Goal: Task Accomplishment & Management: Manage account settings

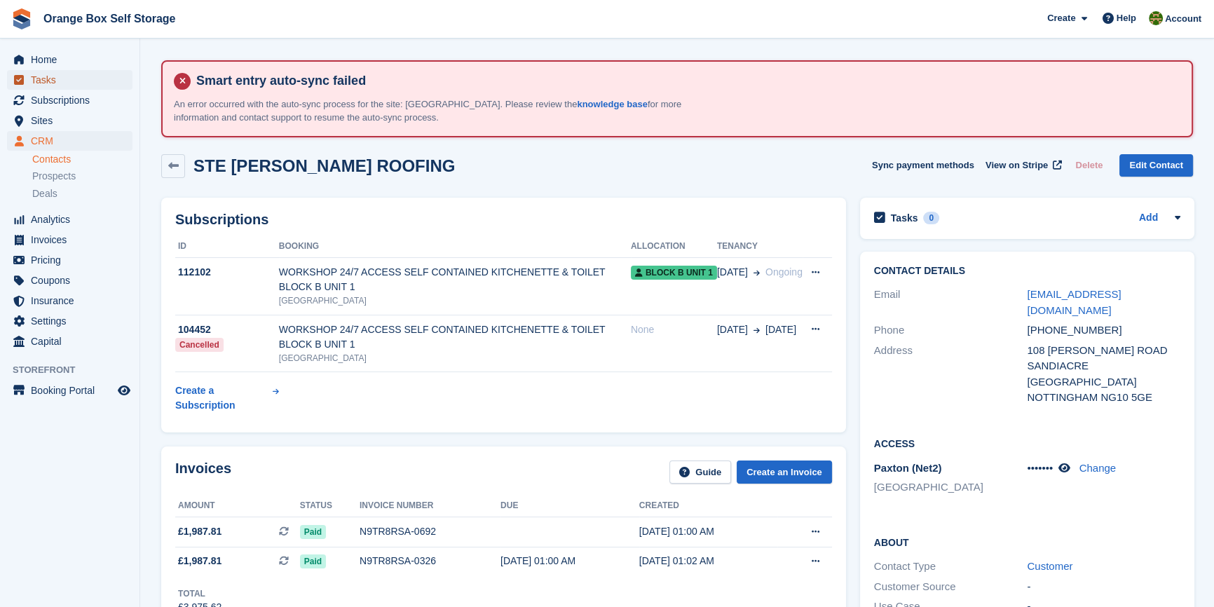
click at [50, 81] on span "Tasks" at bounding box center [73, 80] width 84 height 20
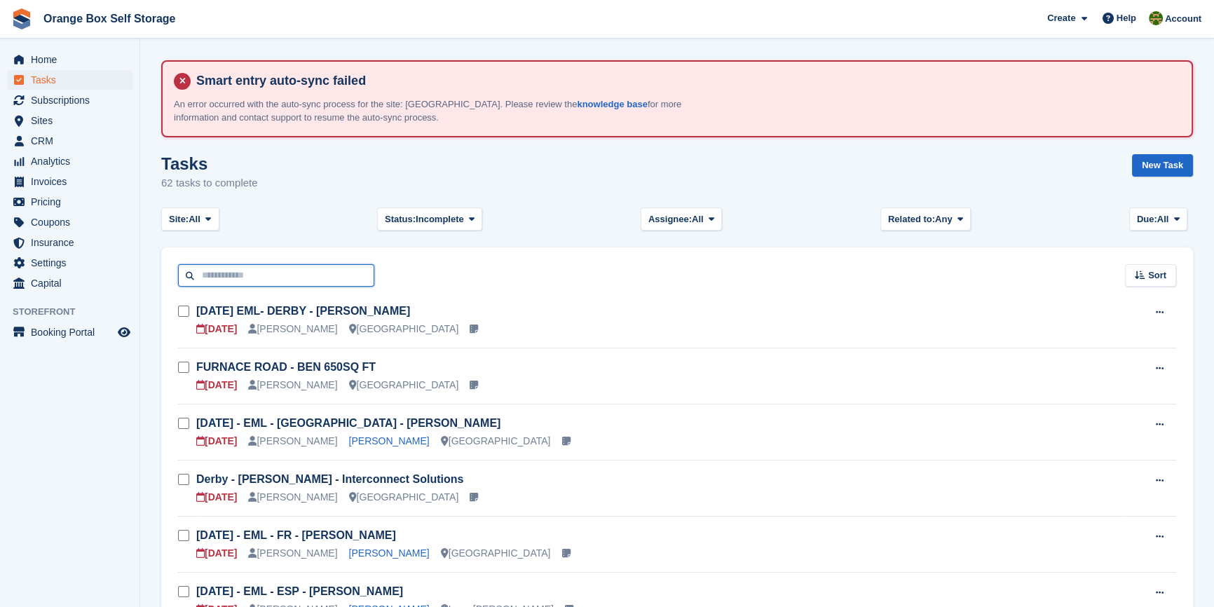
click at [234, 264] on input "text" at bounding box center [276, 275] width 196 height 23
type input "****"
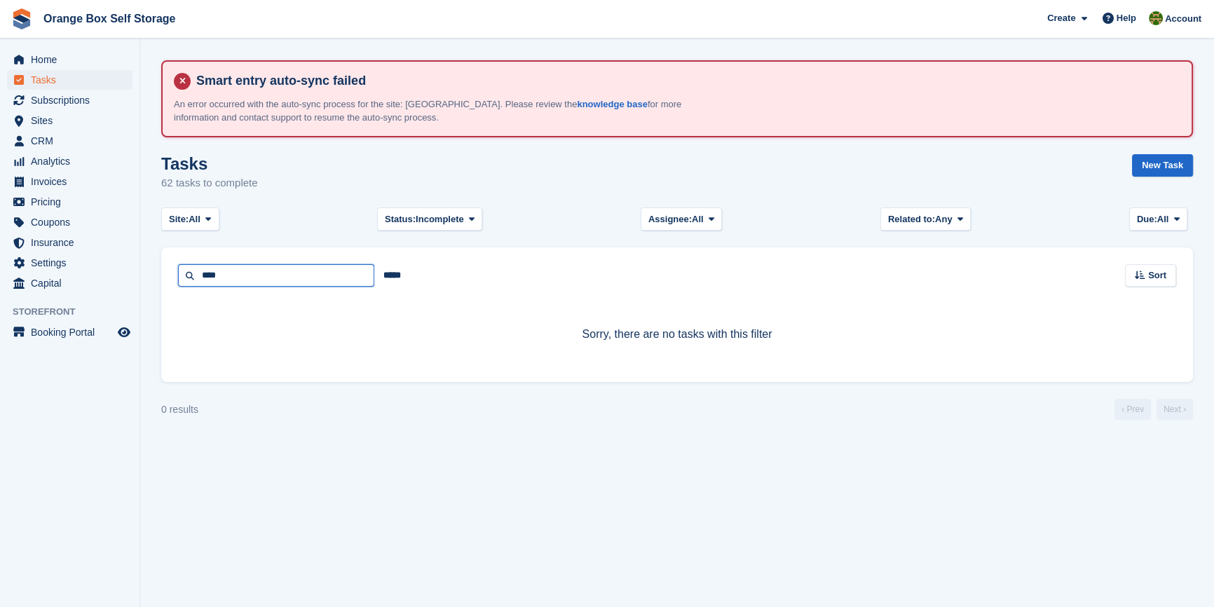
click at [234, 264] on input "****" at bounding box center [276, 275] width 196 height 23
type input "****"
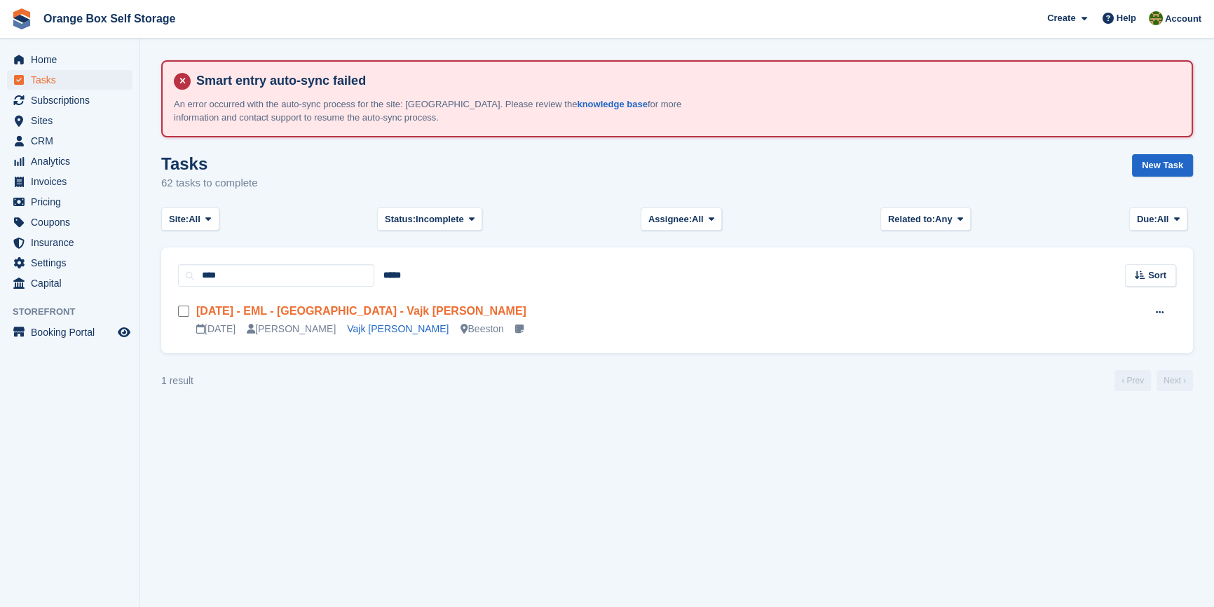
click at [274, 308] on link "Fri 03/10 - EML - Beeston - Vajk Toth" at bounding box center [361, 311] width 330 height 12
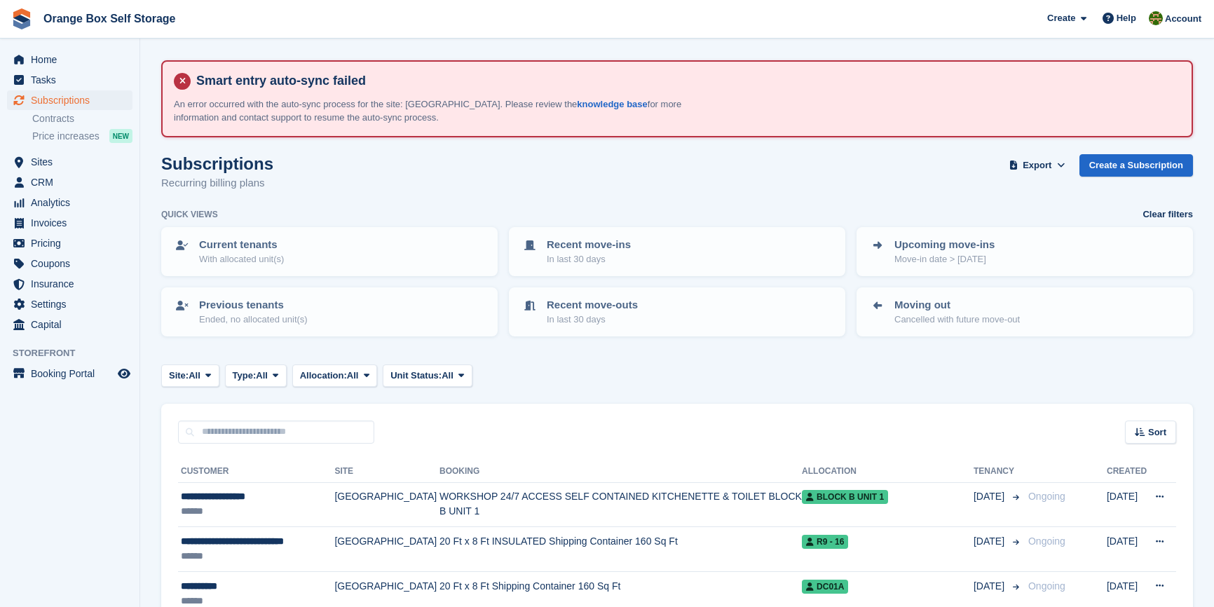
scroll to position [254, 0]
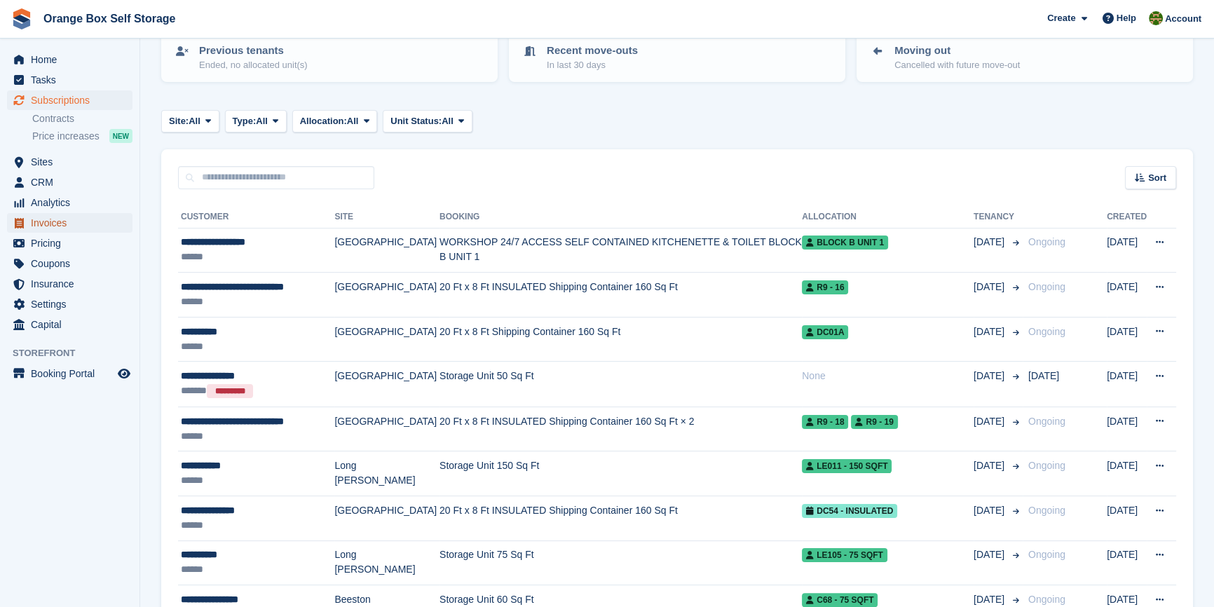
click at [67, 221] on span "Invoices" at bounding box center [73, 223] width 84 height 20
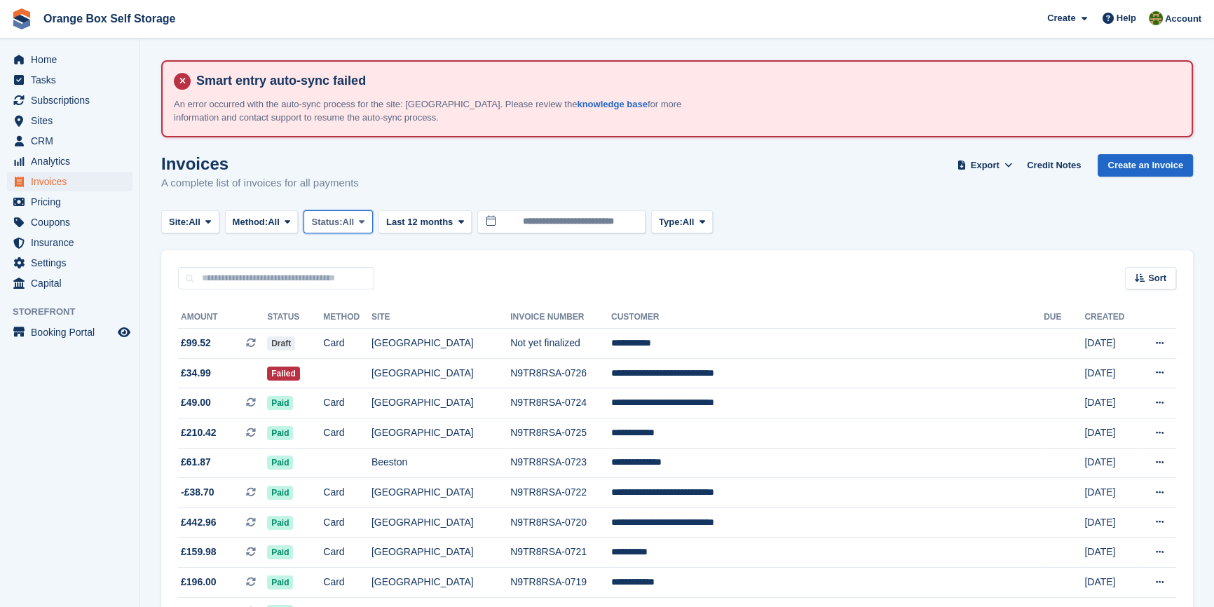
click at [352, 220] on span "All" at bounding box center [349, 222] width 12 height 14
click at [366, 324] on link "Open" at bounding box center [371, 330] width 122 height 25
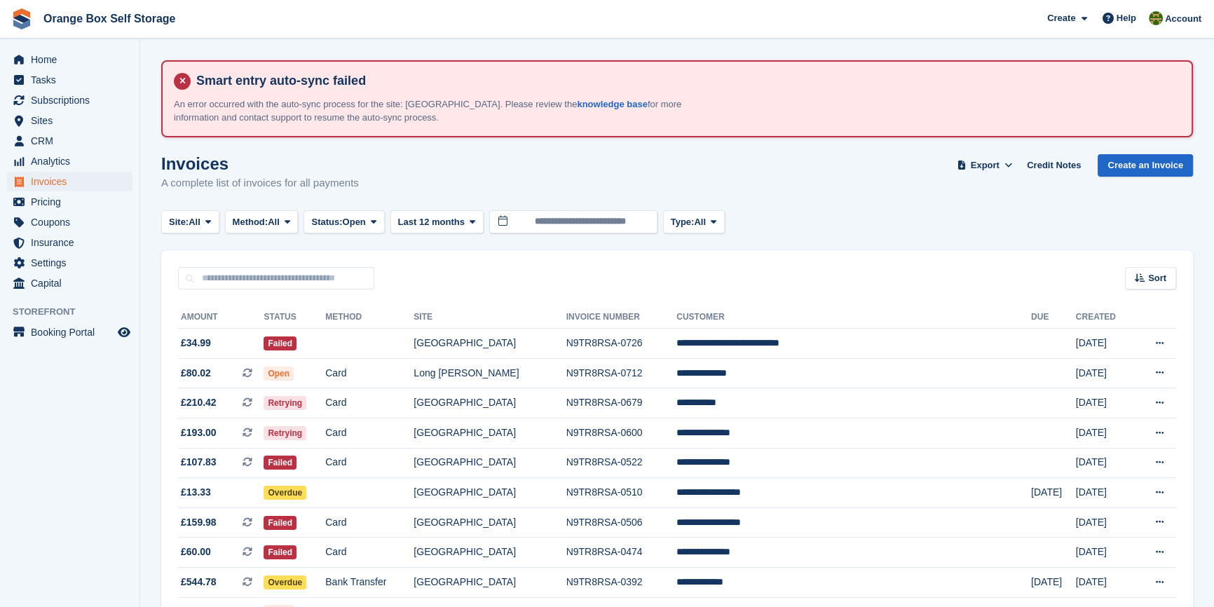
click at [473, 280] on div "Sort Sort by Date created Created (oldest first) Created (newest first)" at bounding box center [677, 270] width 1032 height 40
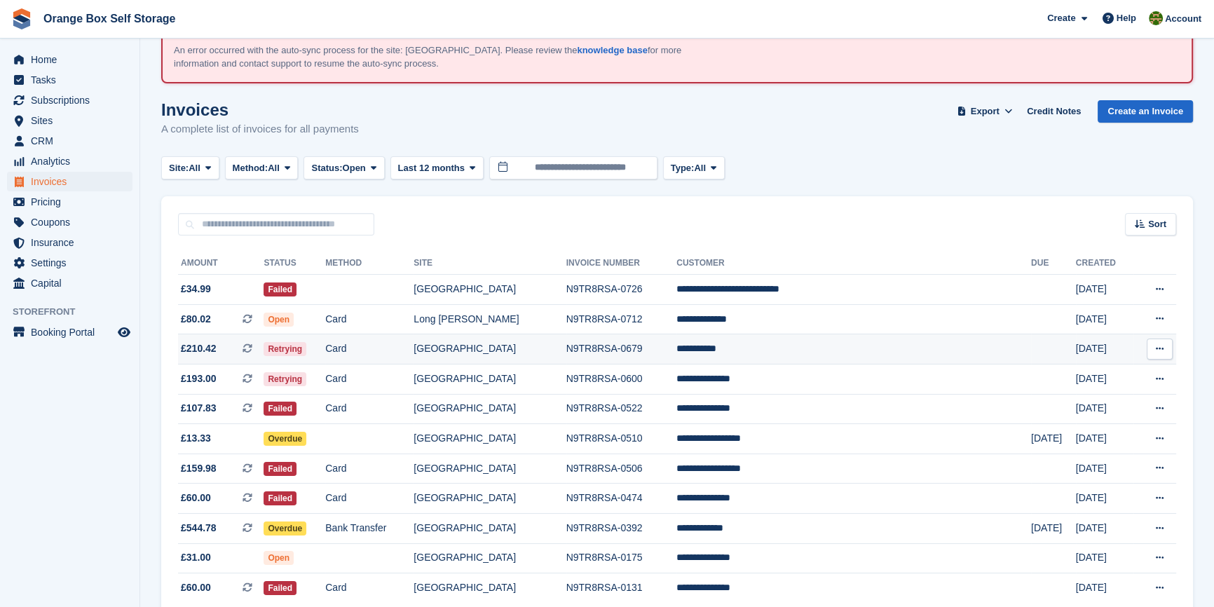
scroll to position [123, 0]
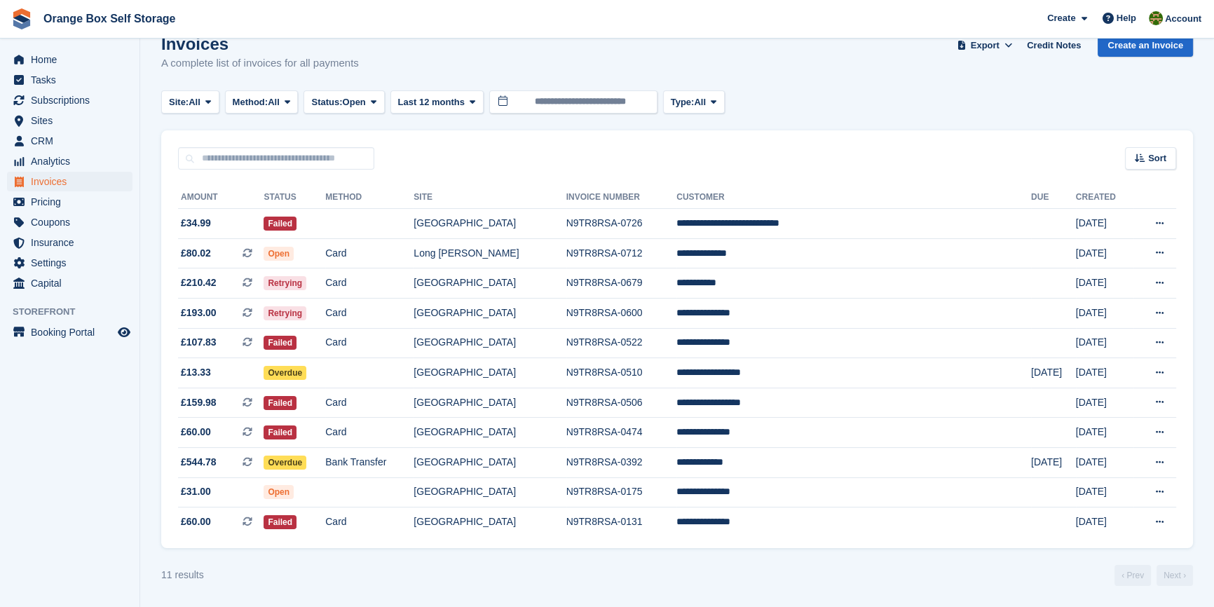
click at [631, 561] on turbo-frame "Invoices A complete list of invoices for all payments Export Export Invoices Ex…" at bounding box center [677, 310] width 1032 height 552
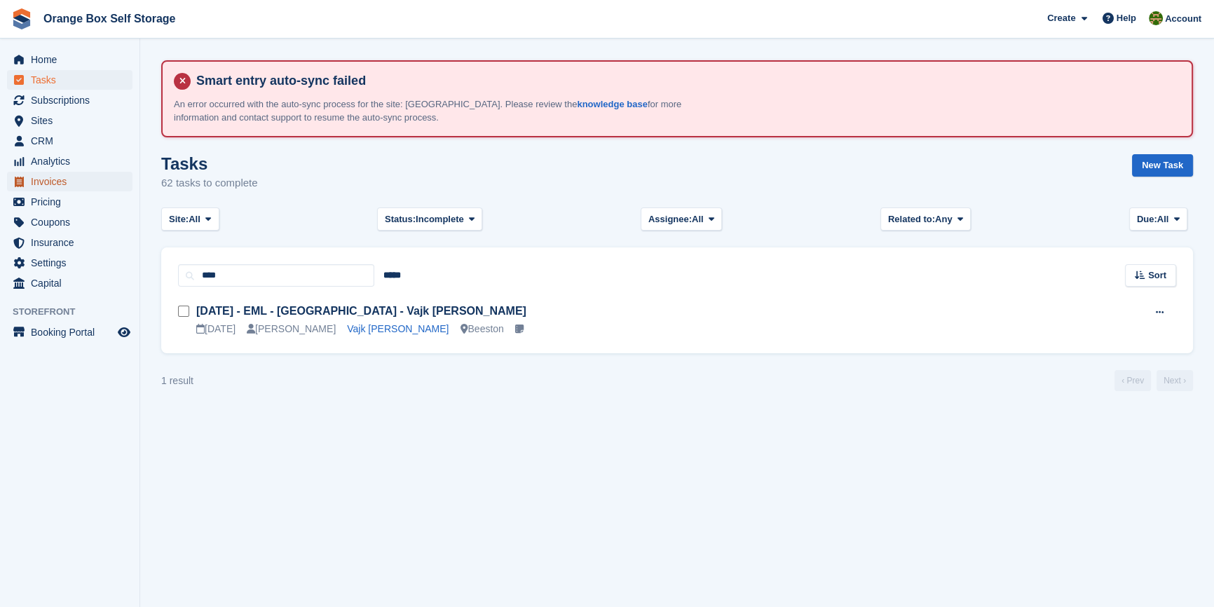
click at [49, 181] on span "Invoices" at bounding box center [73, 182] width 84 height 20
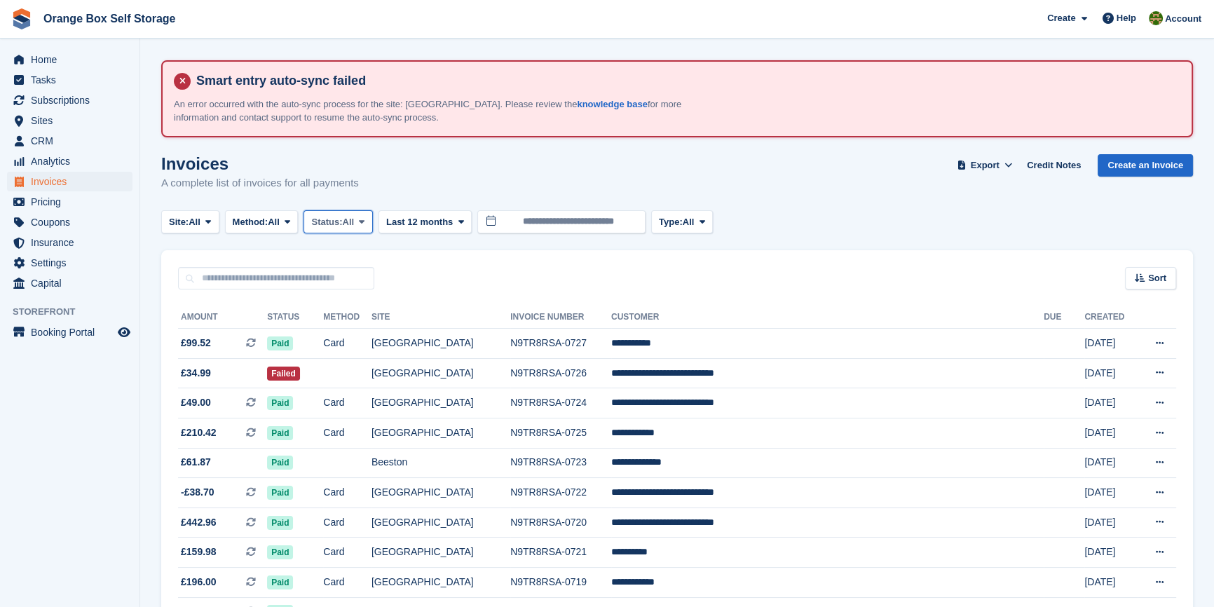
click at [351, 222] on span "All" at bounding box center [349, 222] width 12 height 14
click at [355, 329] on link "Open" at bounding box center [371, 330] width 122 height 25
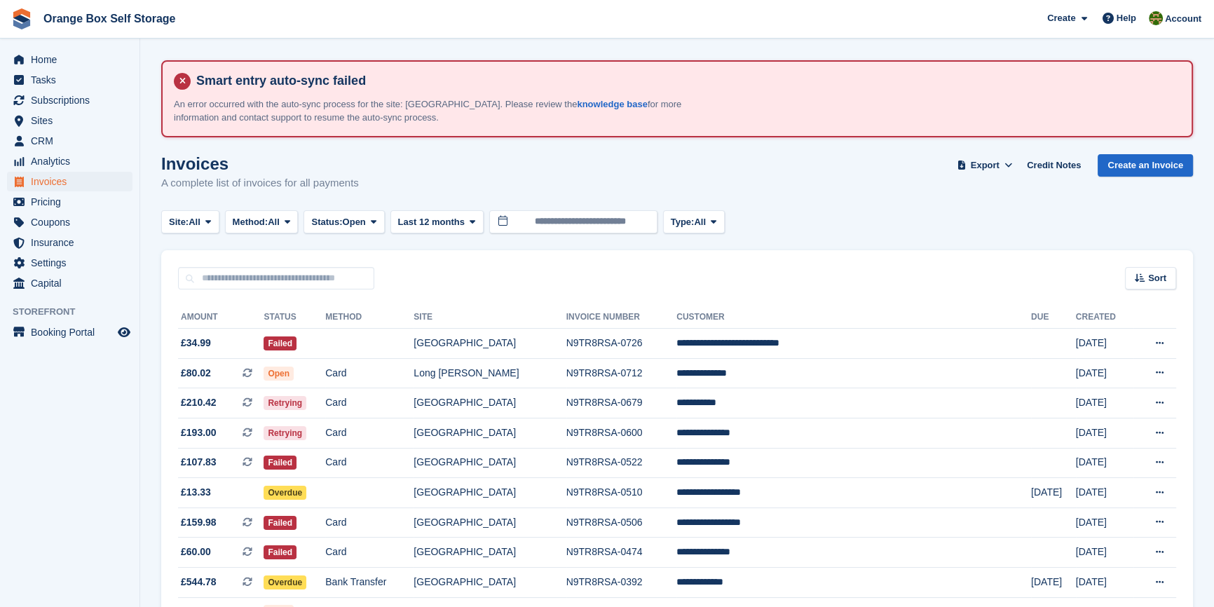
click at [491, 280] on div "Sort Sort by Date created Created (oldest first) Created (newest first)" at bounding box center [677, 270] width 1032 height 40
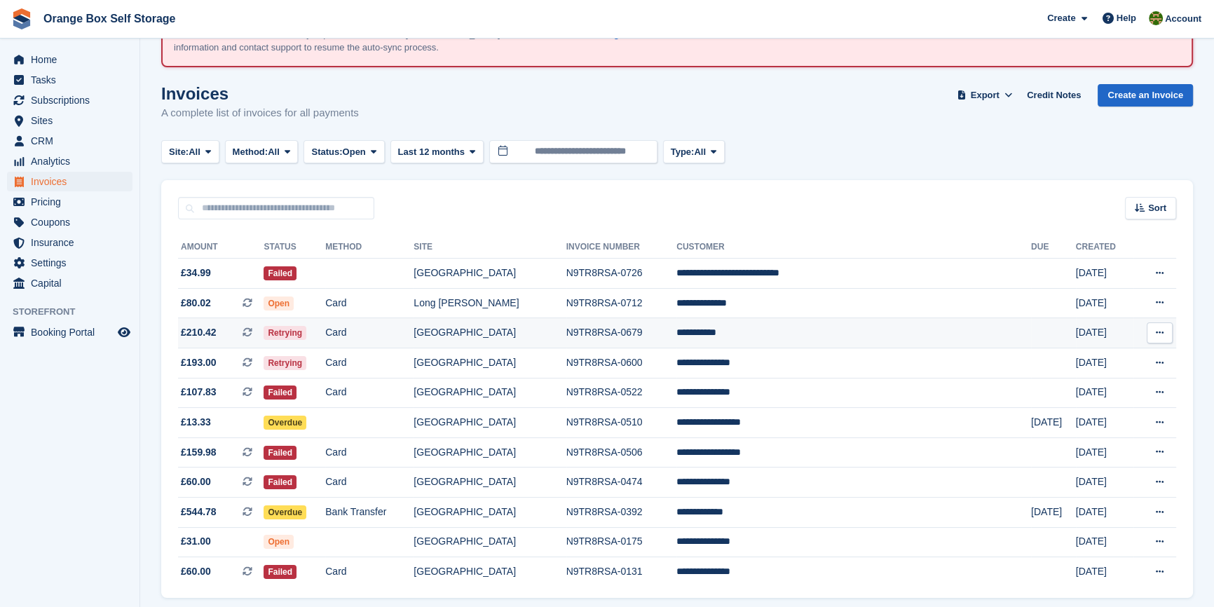
scroll to position [123, 0]
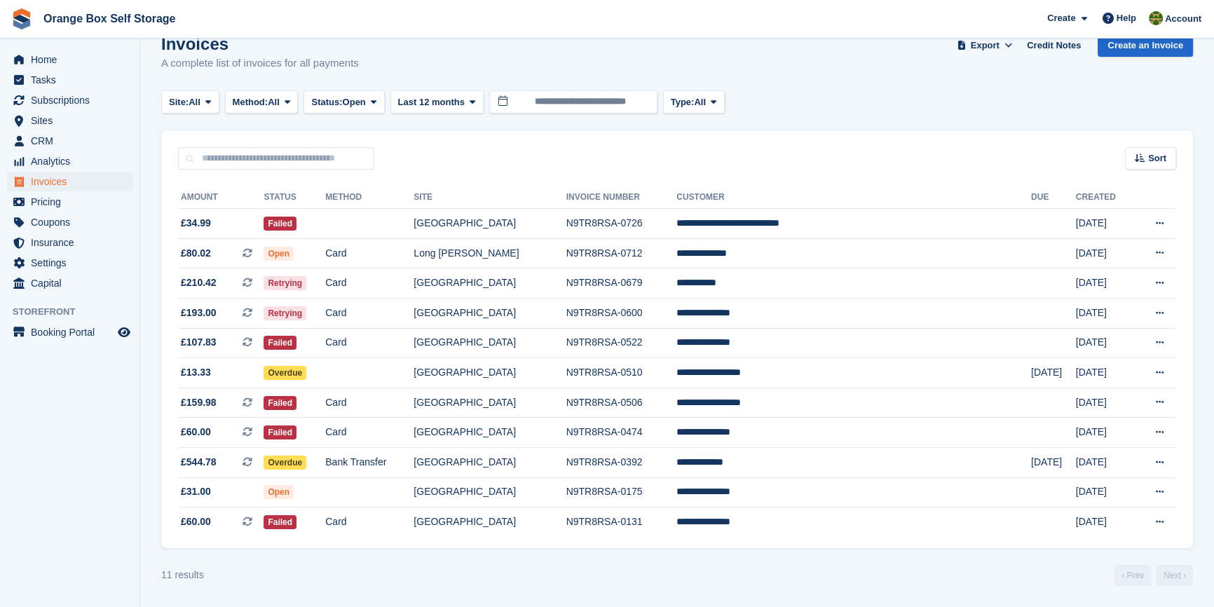
scroll to position [123, 0]
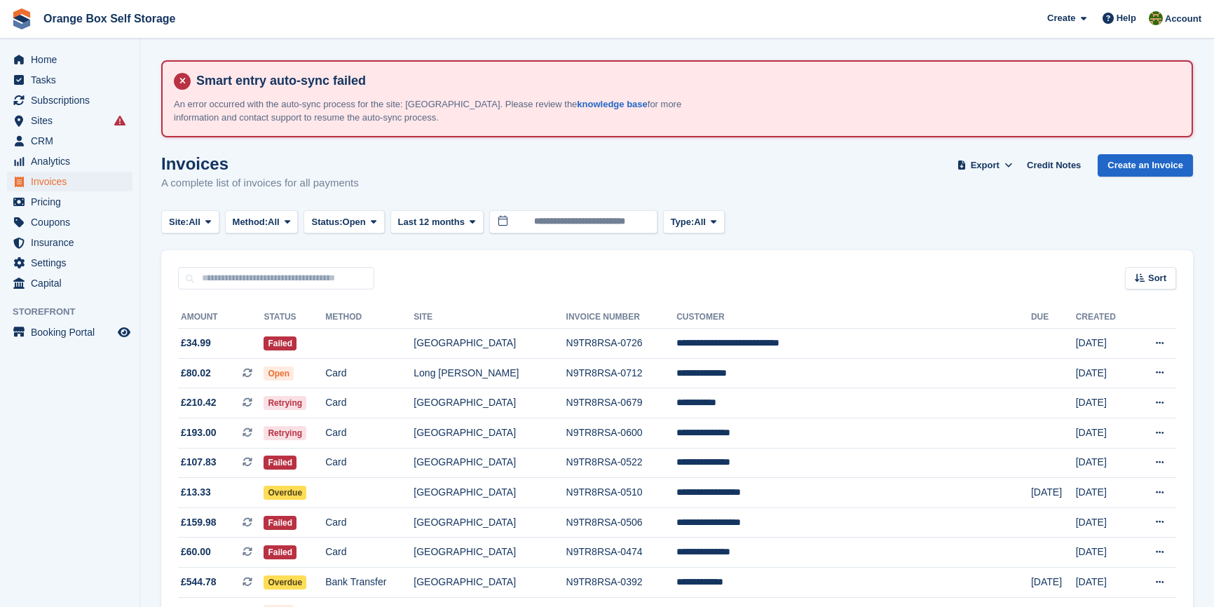
scroll to position [123, 0]
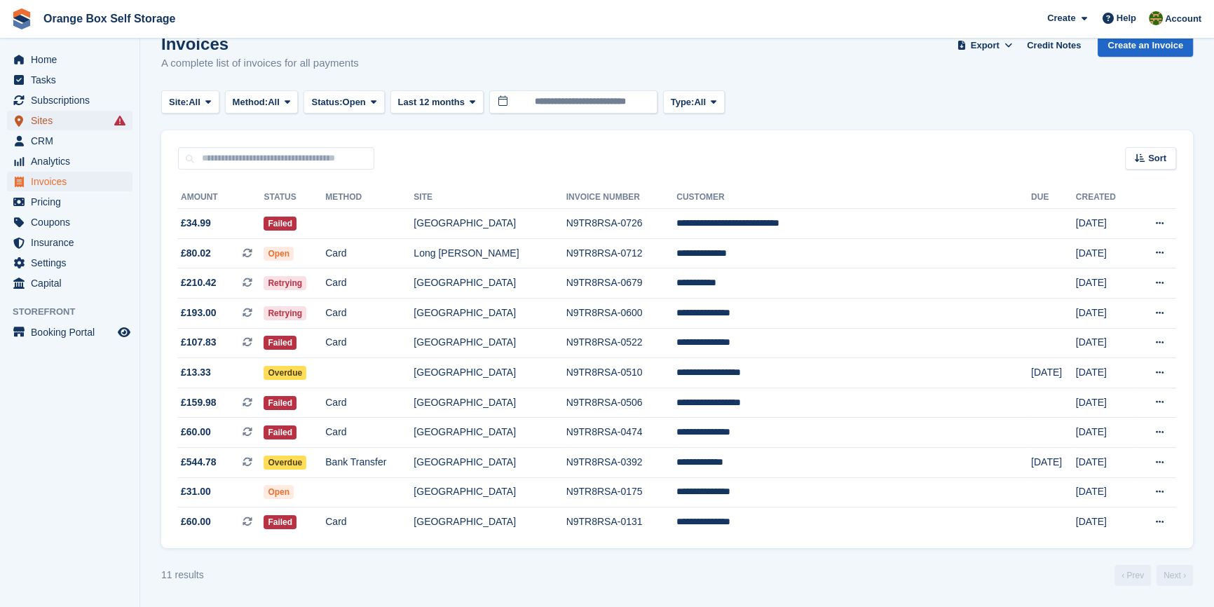
click at [103, 123] on span "Sites" at bounding box center [73, 121] width 84 height 20
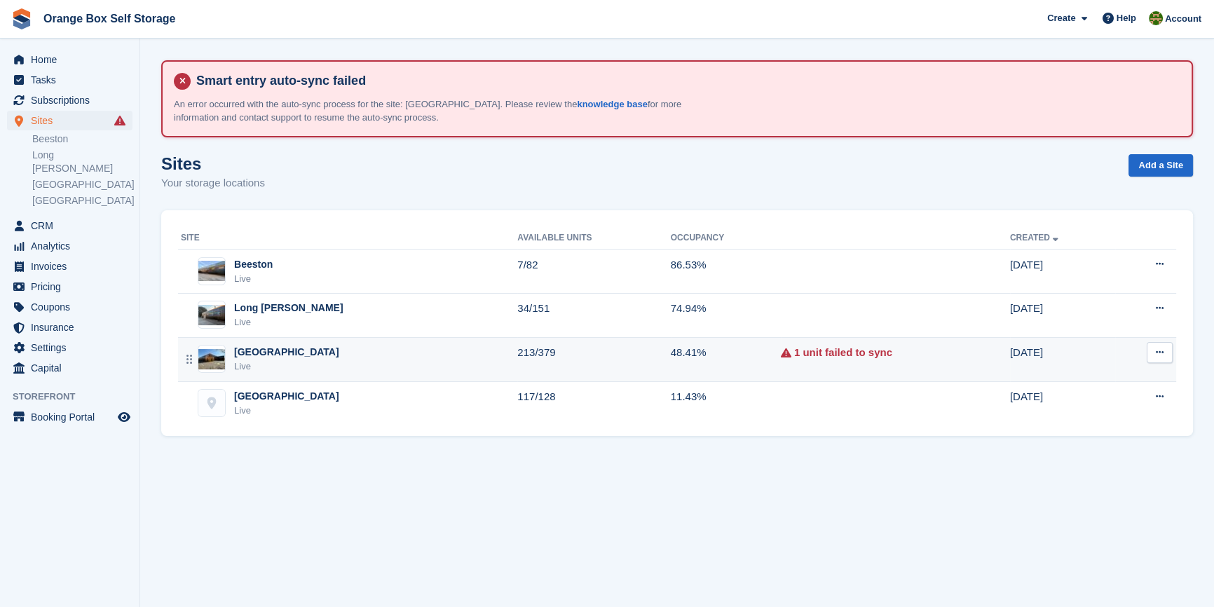
click at [315, 357] on div "Derby Live" at bounding box center [349, 359] width 336 height 29
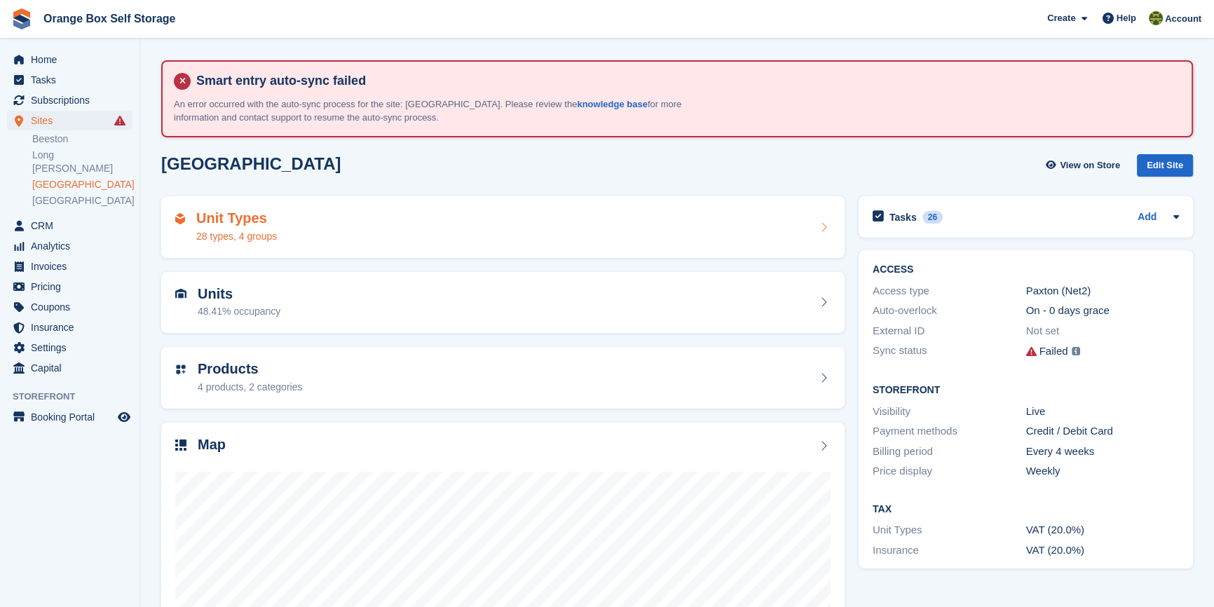
click at [316, 238] on div "Unit Types 28 types, 4 groups" at bounding box center [502, 227] width 655 height 34
click at [1029, 356] on icon at bounding box center [1031, 351] width 11 height 11
click at [1075, 353] on img at bounding box center [1075, 351] width 8 height 8
click at [1077, 351] on img at bounding box center [1075, 351] width 8 height 8
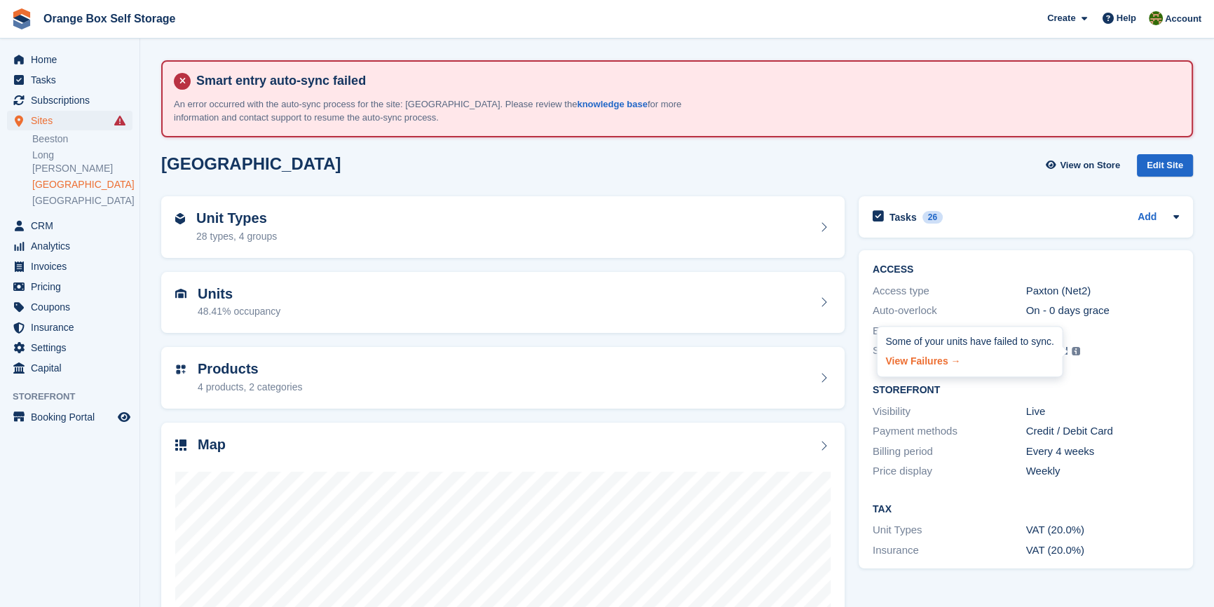
click at [917, 359] on link "View Failures →" at bounding box center [969, 359] width 168 height 20
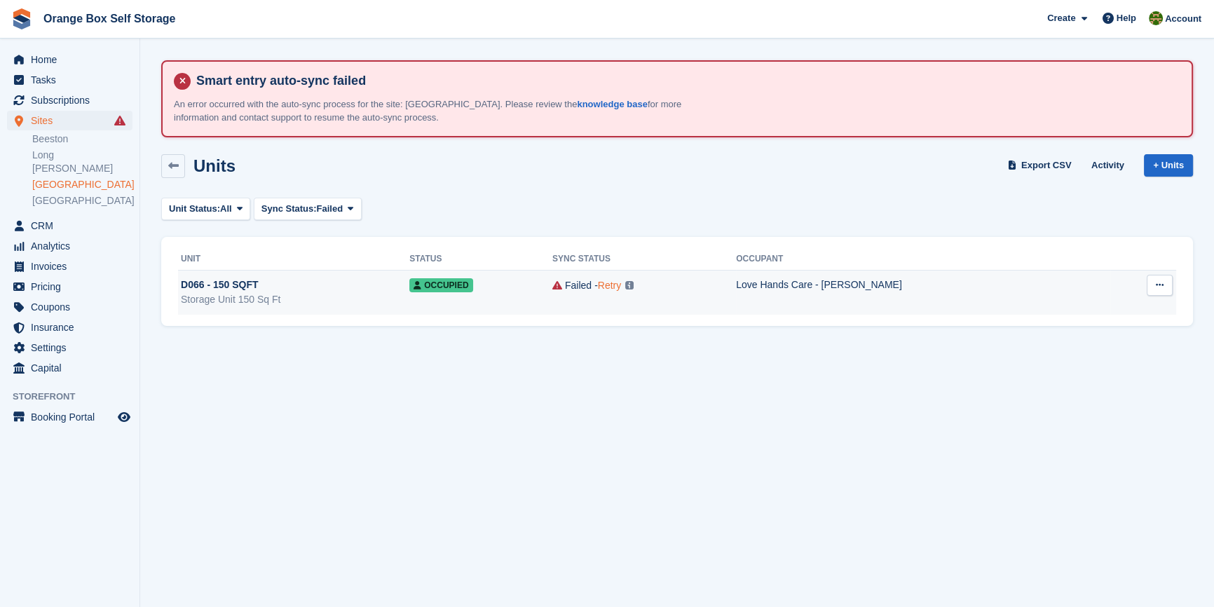
click at [621, 284] on link "Retry" at bounding box center [609, 285] width 23 height 11
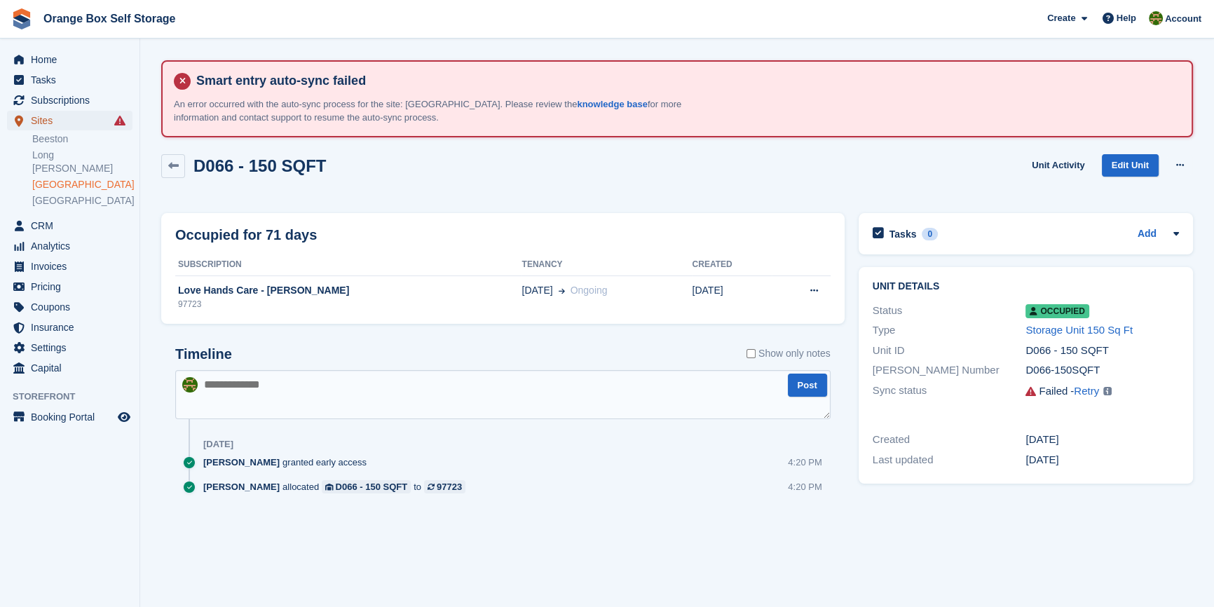
click at [83, 119] on span "Sites" at bounding box center [73, 121] width 84 height 20
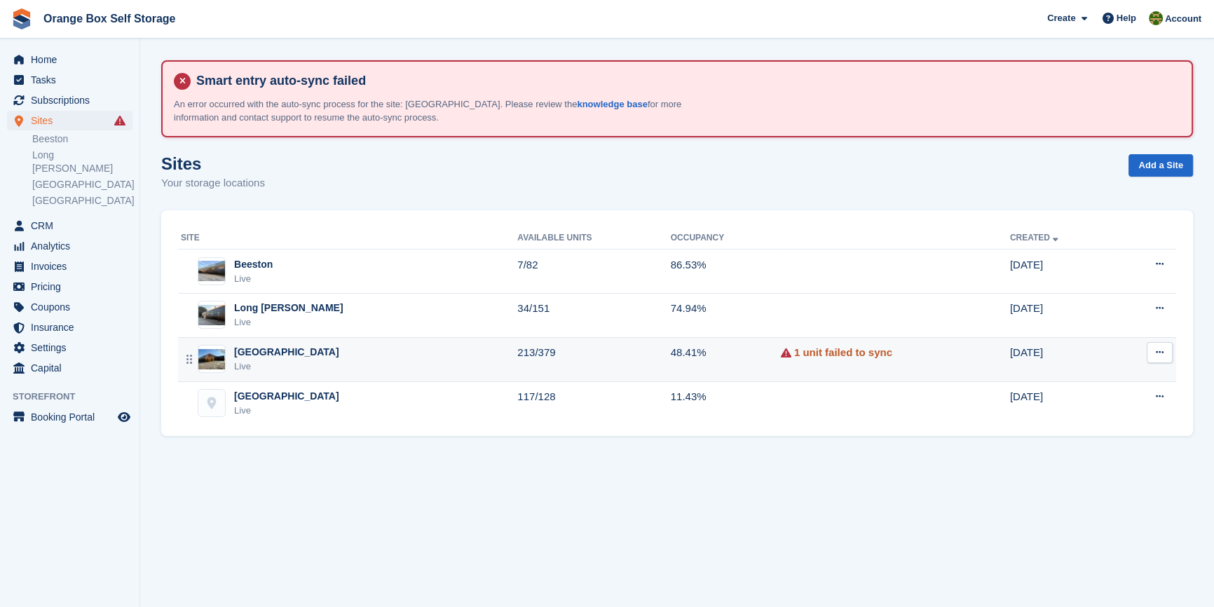
click at [795, 351] on link "1 unit failed to sync" at bounding box center [843, 353] width 98 height 16
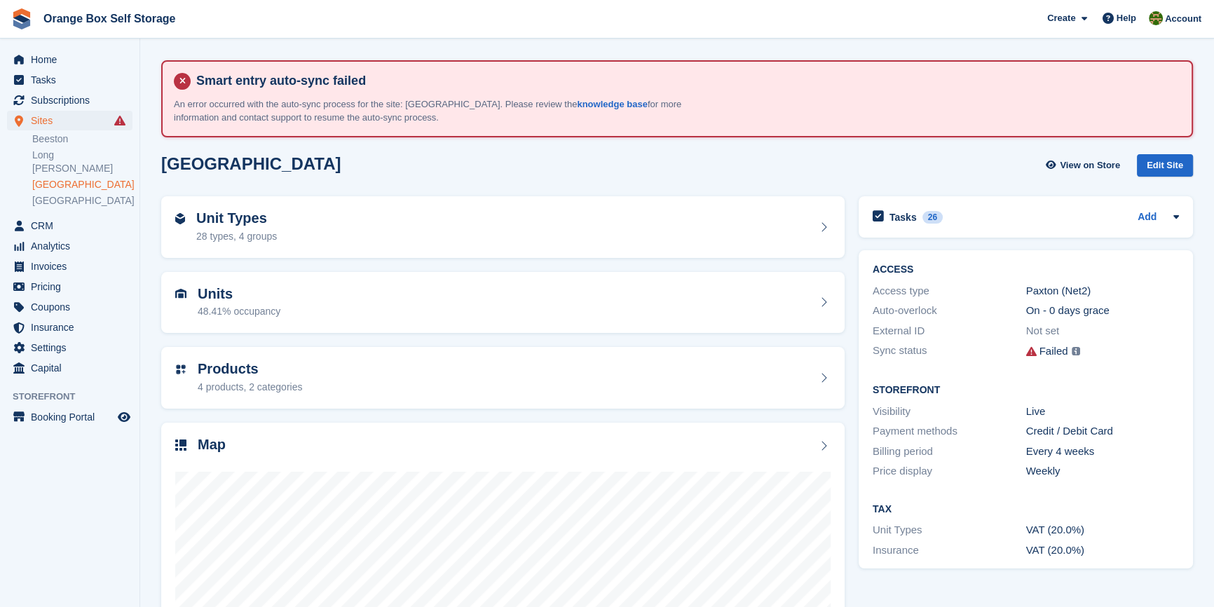
click at [1083, 352] on div "Failed Some of your units have failed to sync. View Failures →" at bounding box center [1102, 352] width 153 height 18
click at [935, 359] on link "View Failures →" at bounding box center [969, 359] width 168 height 20
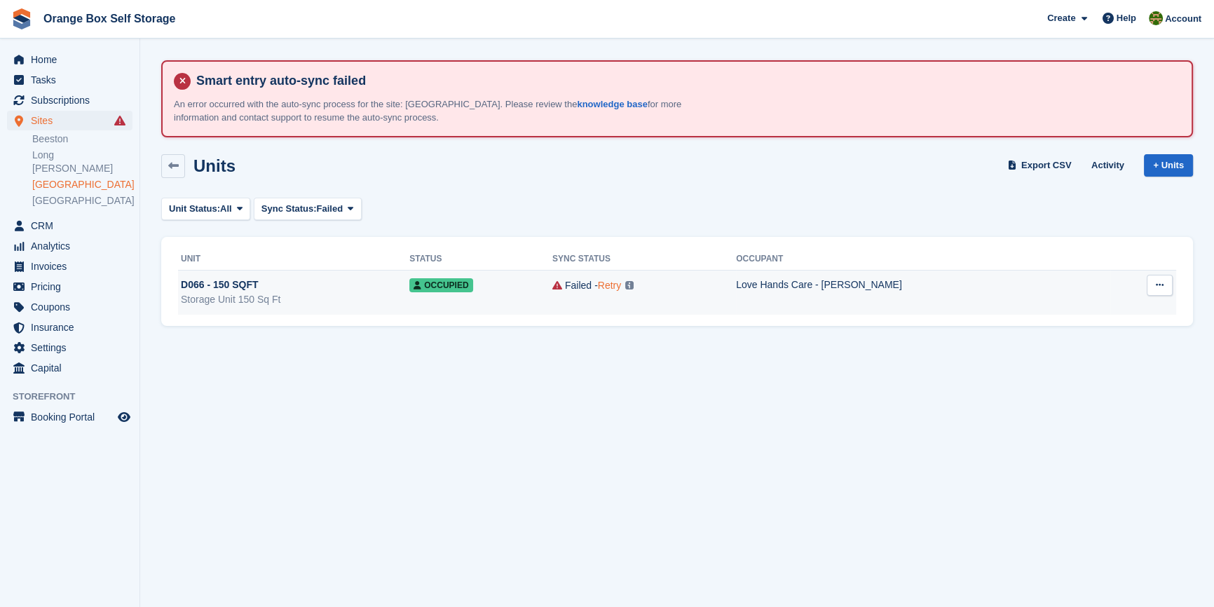
click at [621, 289] on link "Retry" at bounding box center [609, 285] width 23 height 11
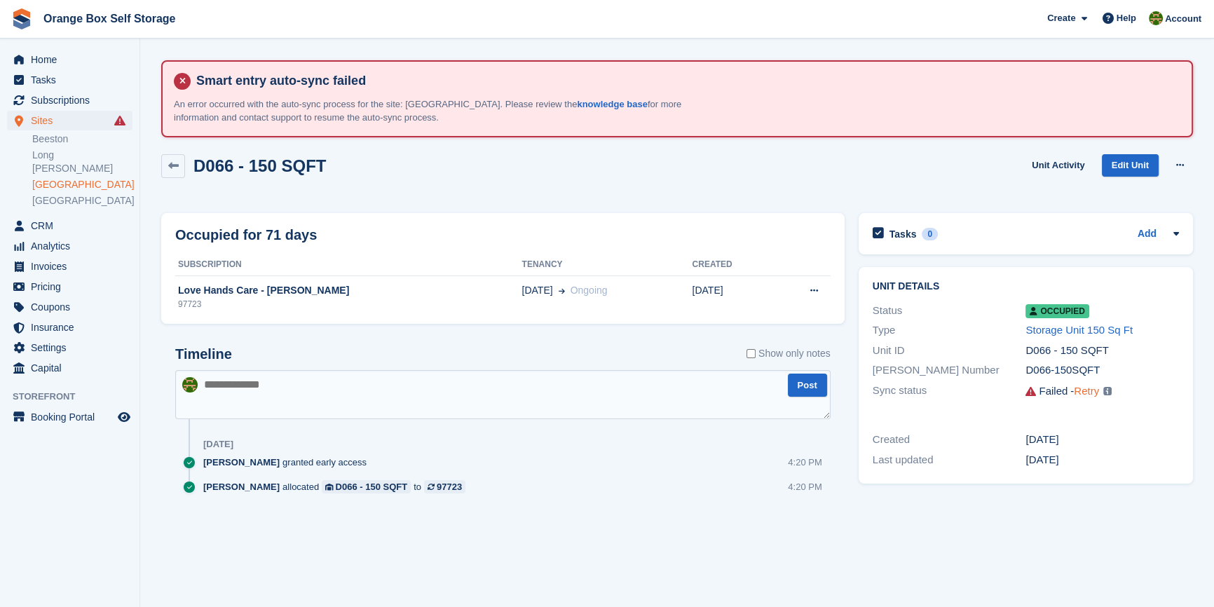
click at [1092, 394] on link "Retry" at bounding box center [1086, 391] width 25 height 12
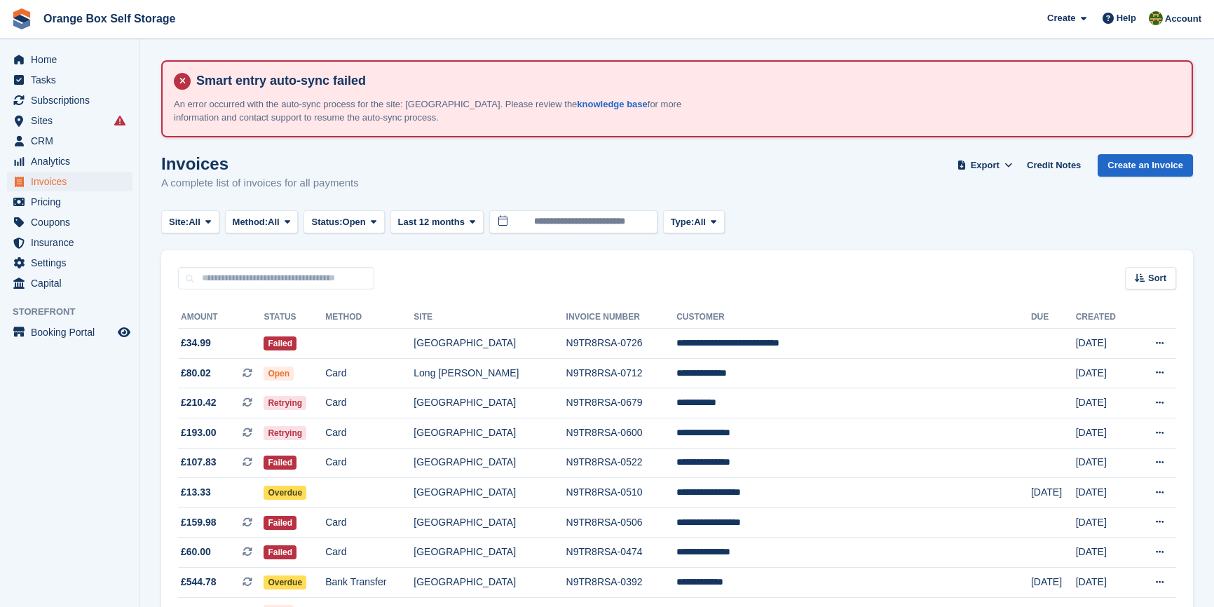
scroll to position [123, 0]
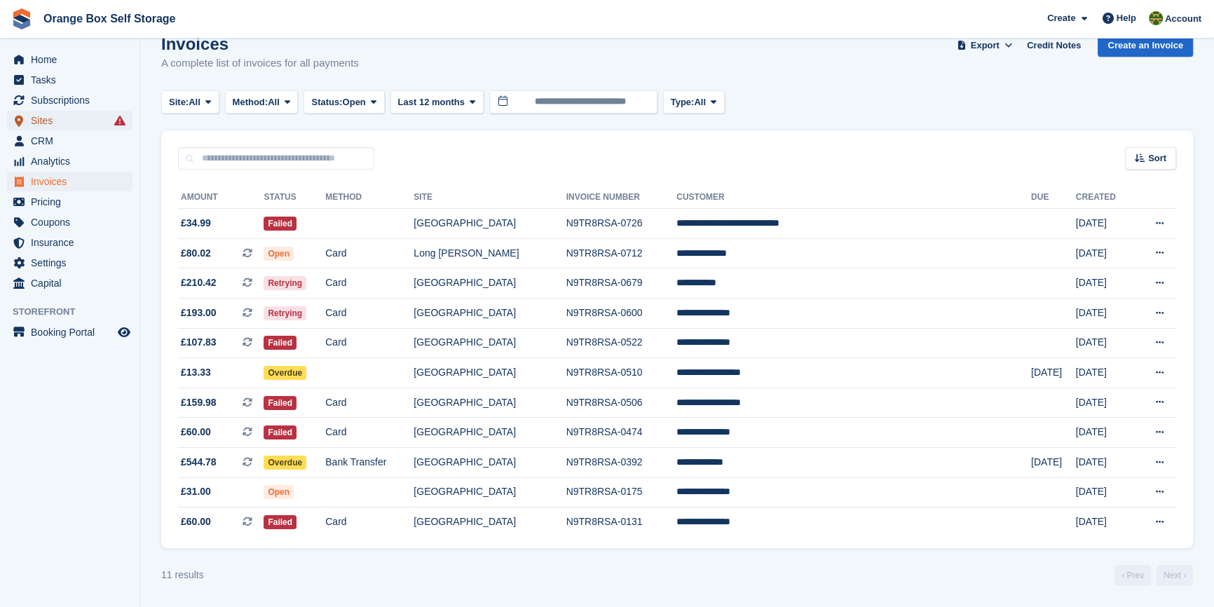
click at [97, 118] on span "Sites" at bounding box center [73, 121] width 84 height 20
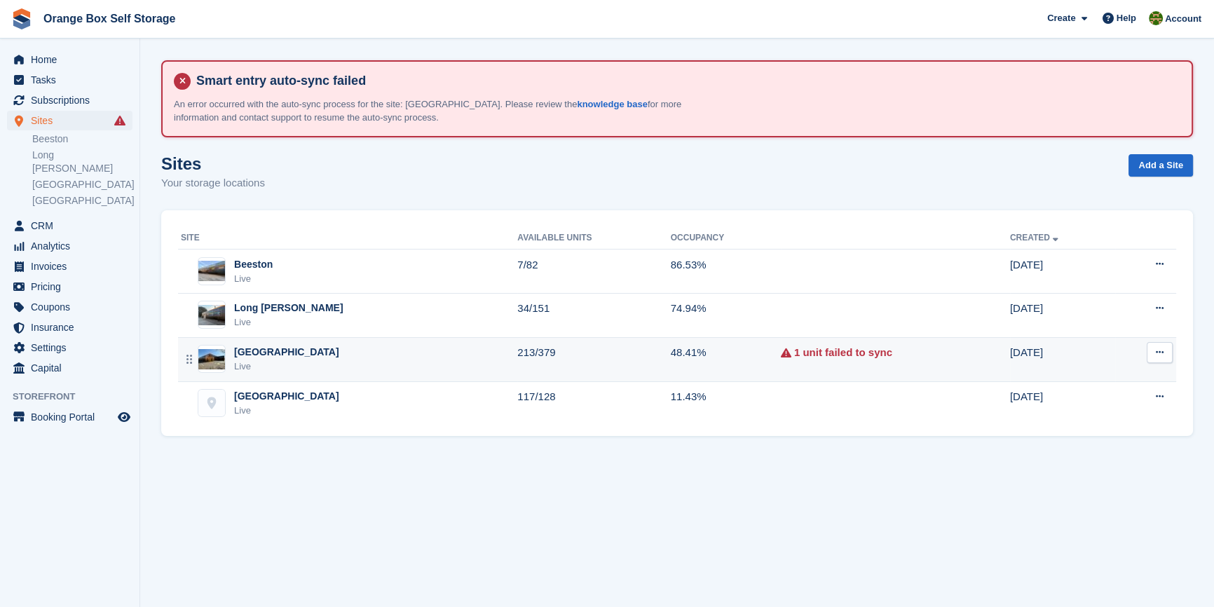
click at [274, 358] on div "Derby Live" at bounding box center [349, 359] width 336 height 29
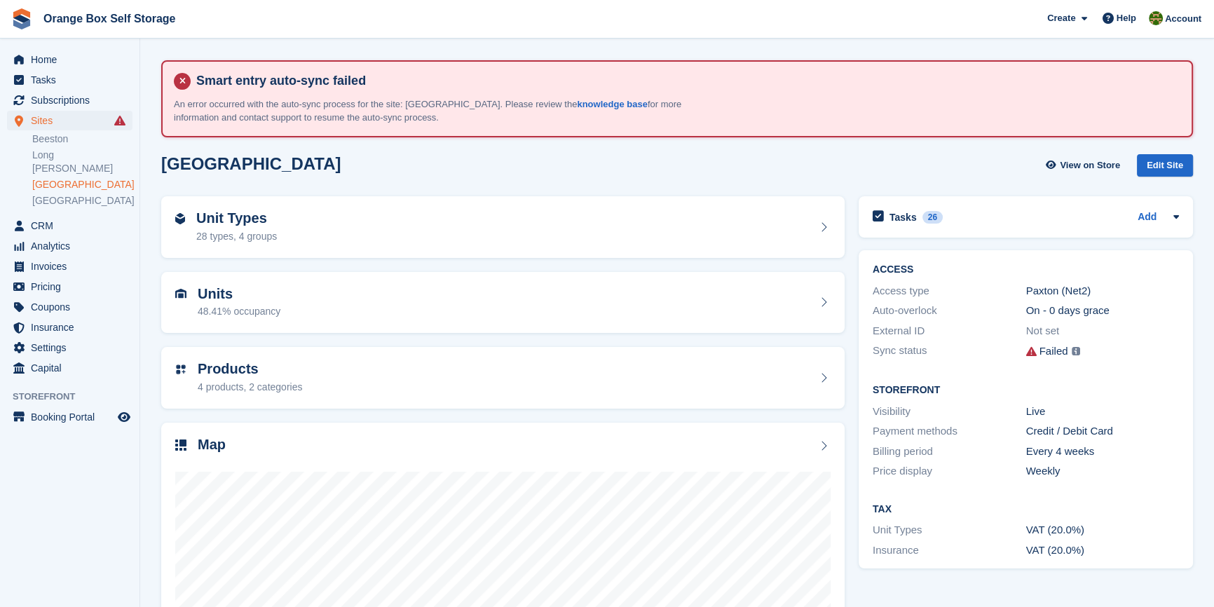
click at [1074, 352] on img at bounding box center [1075, 351] width 8 height 8
click at [1068, 351] on div "Failed Some of your units have failed to sync. View Failures →" at bounding box center [1102, 352] width 153 height 18
click at [1074, 351] on img at bounding box center [1075, 351] width 8 height 8
click at [515, 222] on div "Unit Types 28 types, 4 groups" at bounding box center [502, 227] width 655 height 34
click at [1073, 350] on img at bounding box center [1076, 351] width 8 height 8
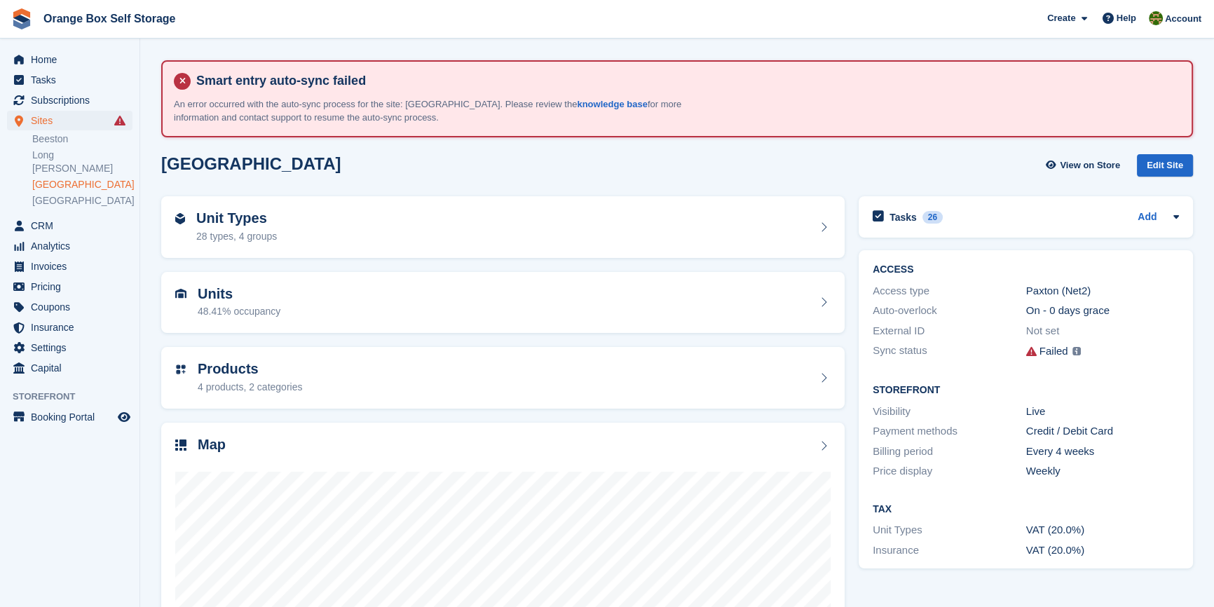
click at [1057, 351] on div "Failed" at bounding box center [1053, 351] width 29 height 16
click at [934, 363] on link "View Failures →" at bounding box center [969, 359] width 168 height 20
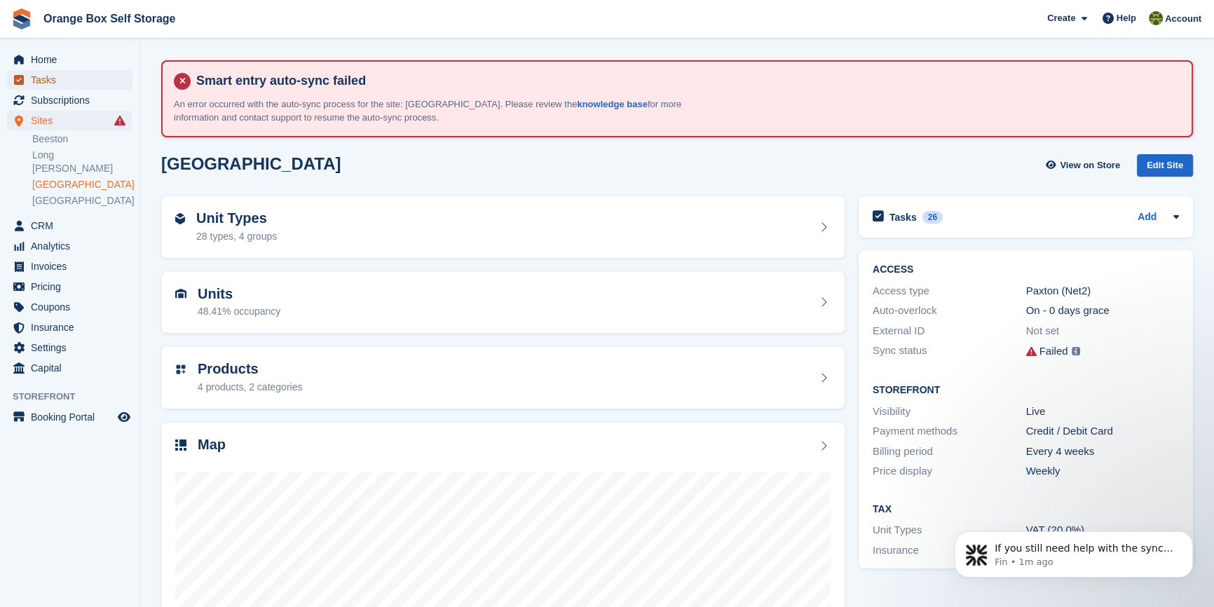
click at [66, 84] on span "Tasks" at bounding box center [73, 80] width 84 height 20
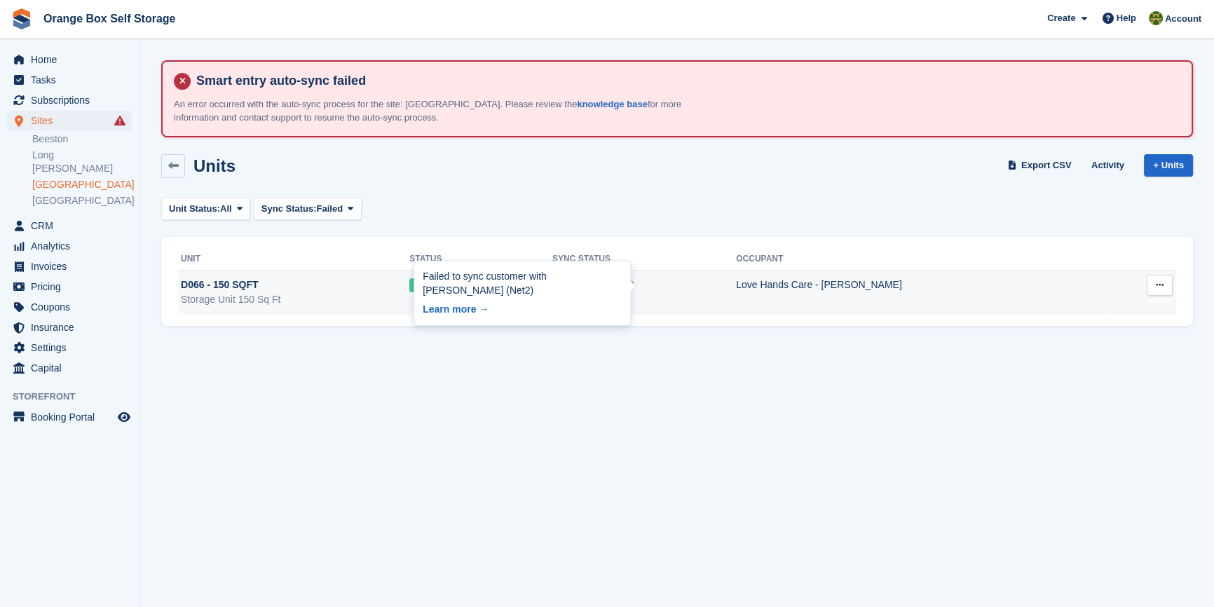
drag, startPoint x: 639, startPoint y: 285, endPoint x: 624, endPoint y: 283, distance: 15.6
click at [624, 283] on div "Failed to sync customer with [PERSON_NAME] (Net2) Learn more →" at bounding box center [522, 293] width 216 height 64
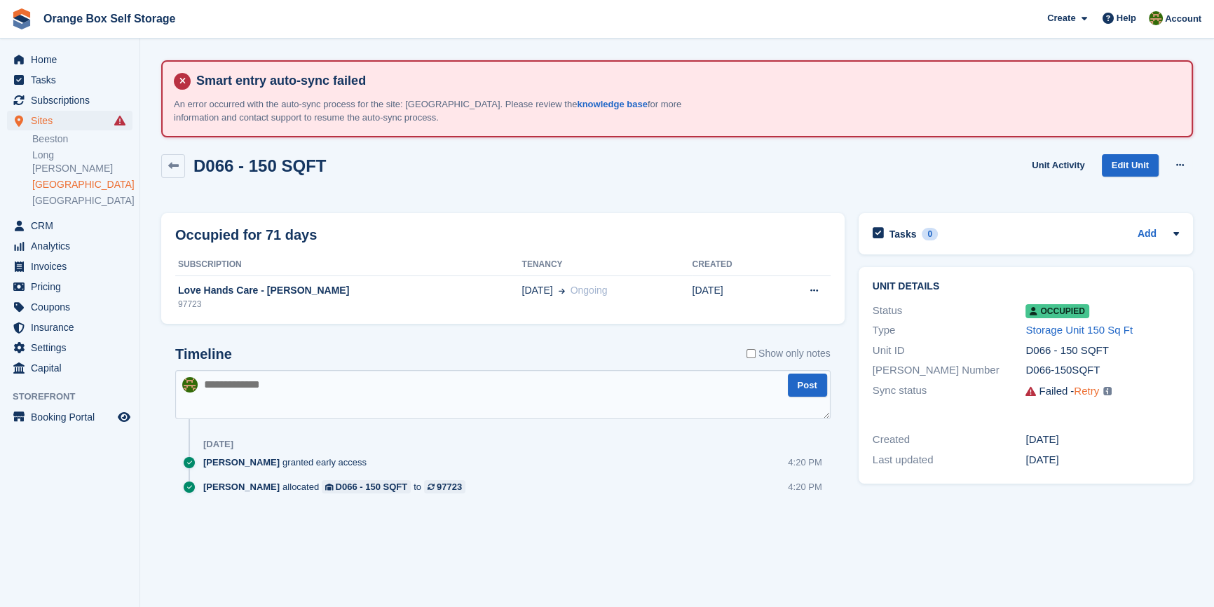
click at [1081, 389] on link "Retry" at bounding box center [1086, 391] width 25 height 12
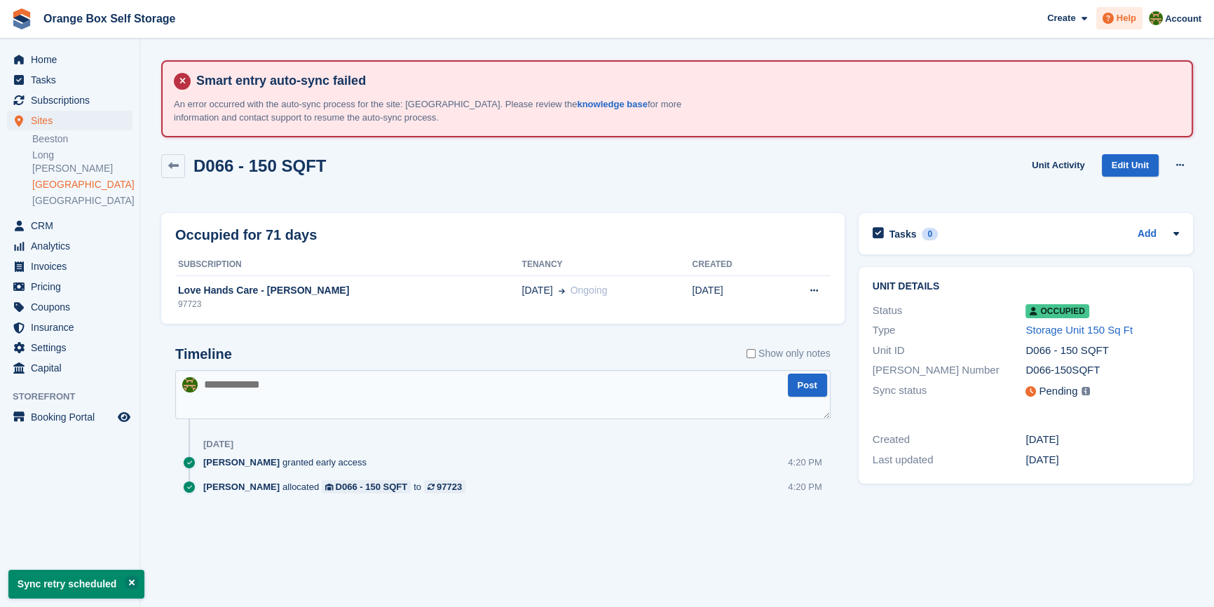
click at [1112, 20] on icon at bounding box center [1107, 18] width 11 height 11
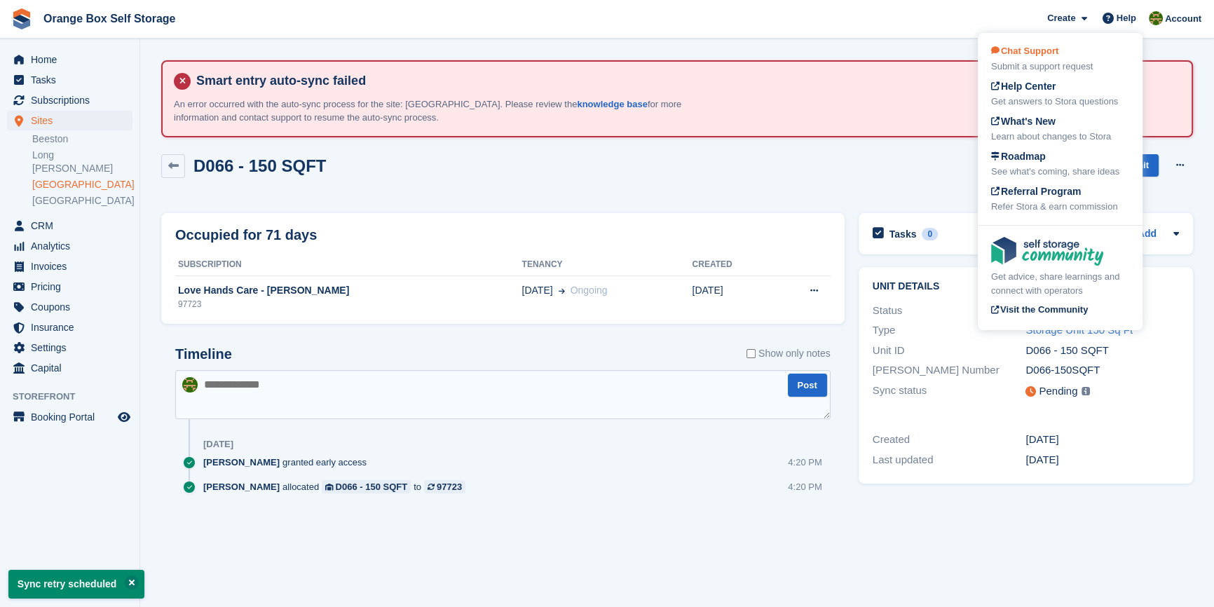
click at [1042, 55] on span "Chat Support" at bounding box center [1024, 51] width 67 height 11
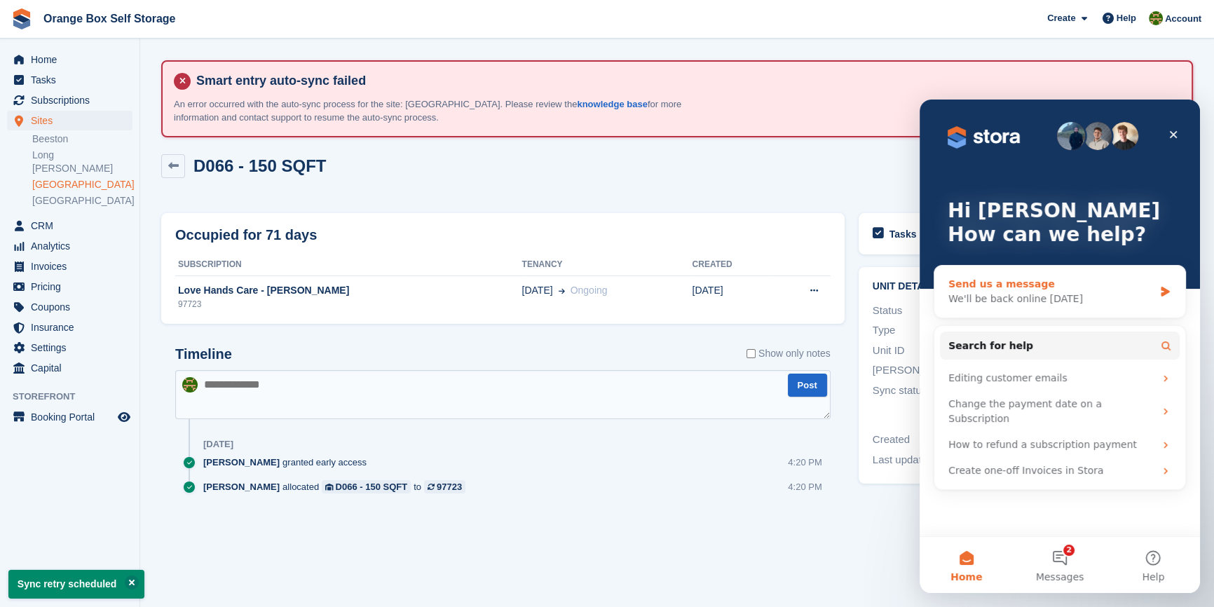
click at [1023, 294] on div "We'll be back online on Monday" at bounding box center [1050, 299] width 205 height 15
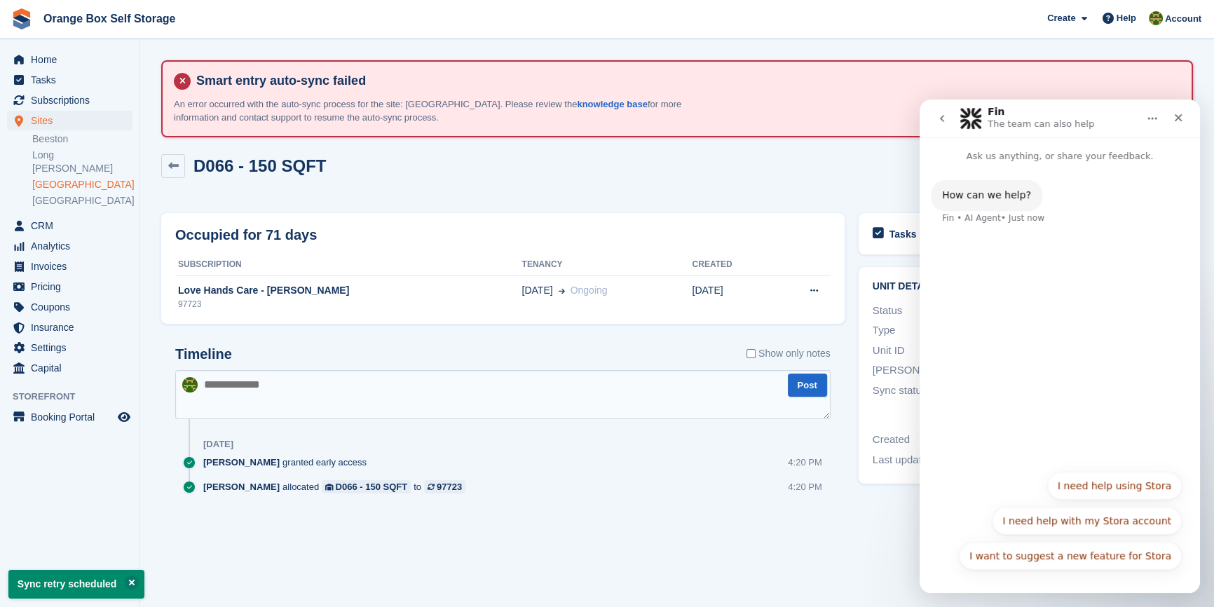
click at [1114, 488] on button "I need help using Stora" at bounding box center [1114, 486] width 135 height 28
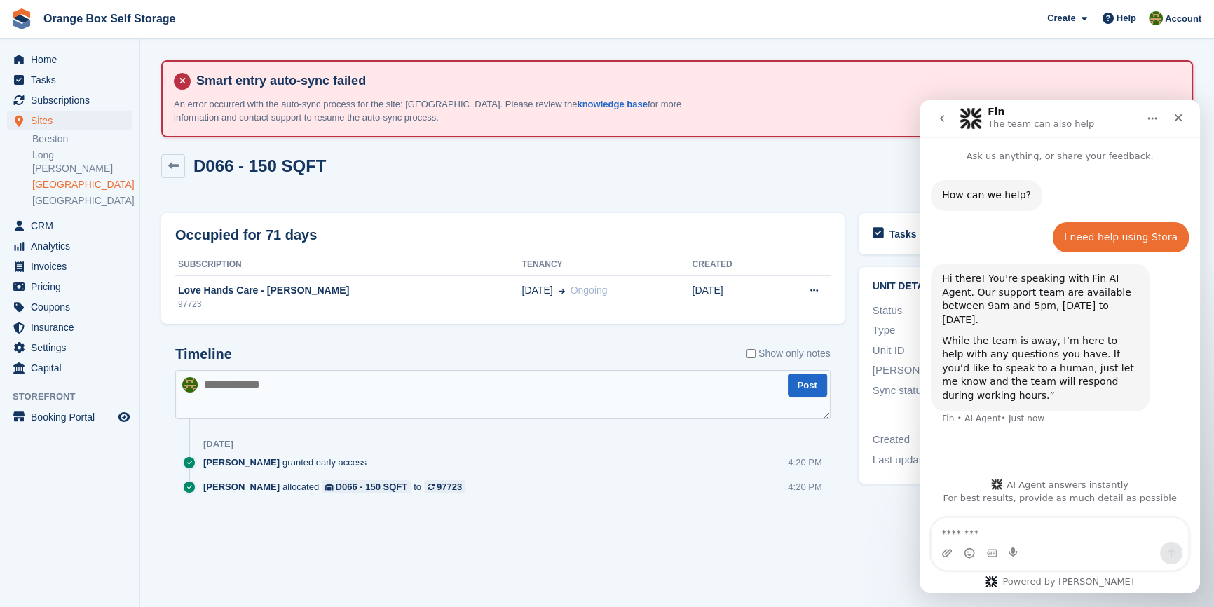
click at [1015, 531] on textarea "Message…" at bounding box center [1059, 530] width 256 height 24
type textarea "**********"
click at [1187, 109] on div "Close" at bounding box center [1177, 117] width 25 height 25
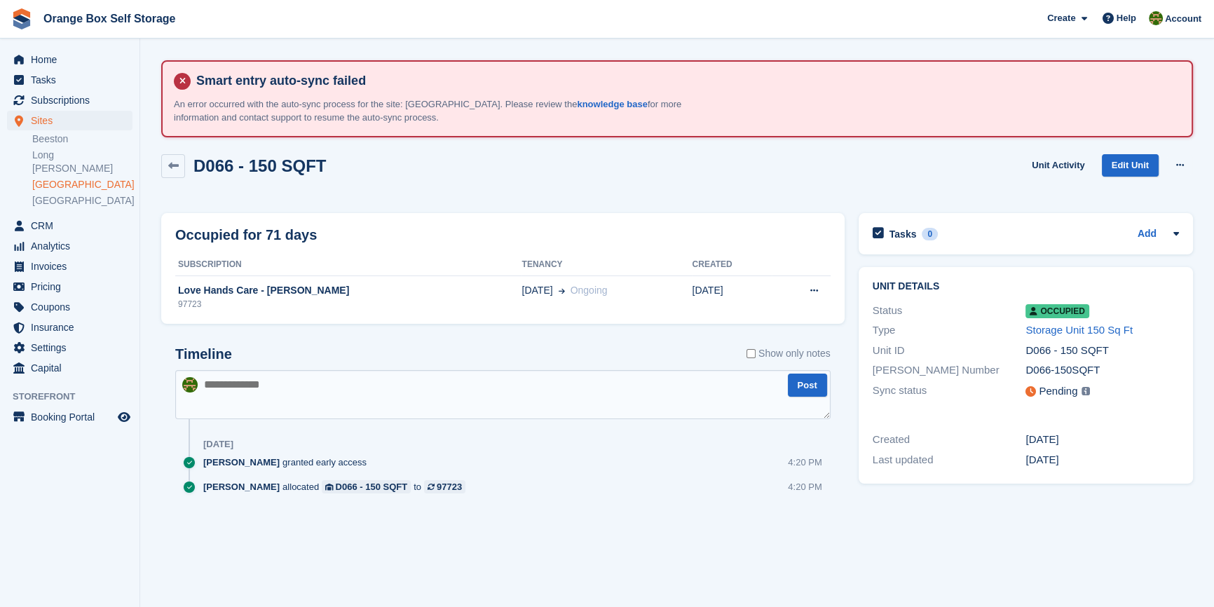
scroll to position [261, 0]
click at [1067, 531] on div "Tasks 0 Add No tasks related to D066 - 150 SQFT Unit details Status Occupied Ty…" at bounding box center [1025, 374] width 348 height 336
click at [1136, 19] on span "Help" at bounding box center [1126, 18] width 20 height 14
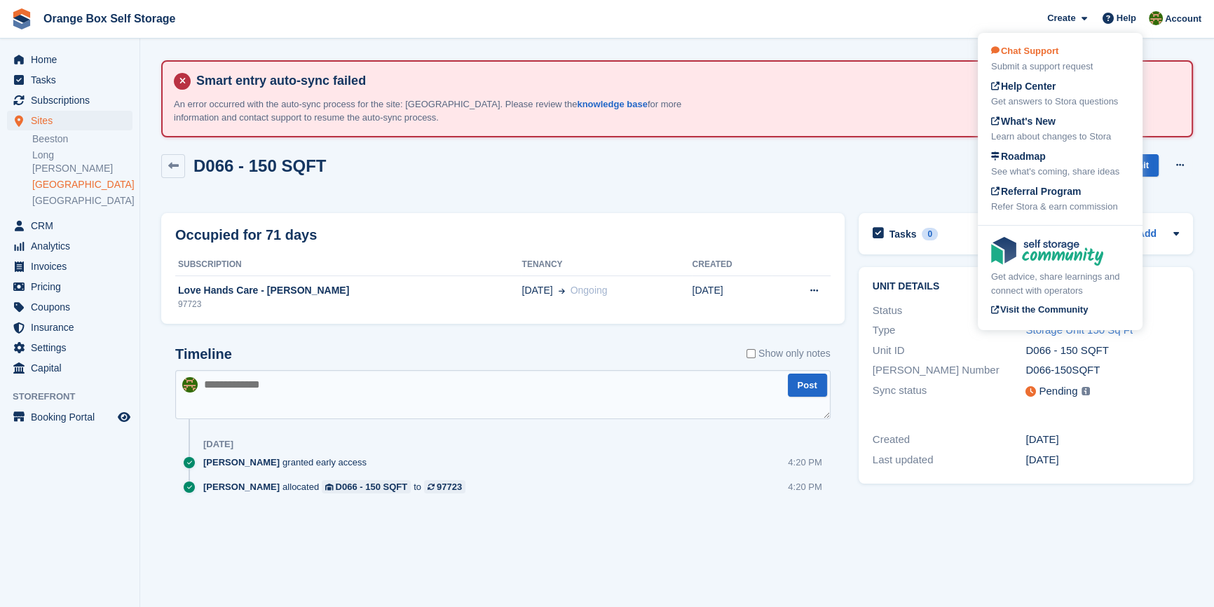
click at [1048, 61] on div "Submit a support request" at bounding box center [1060, 67] width 138 height 14
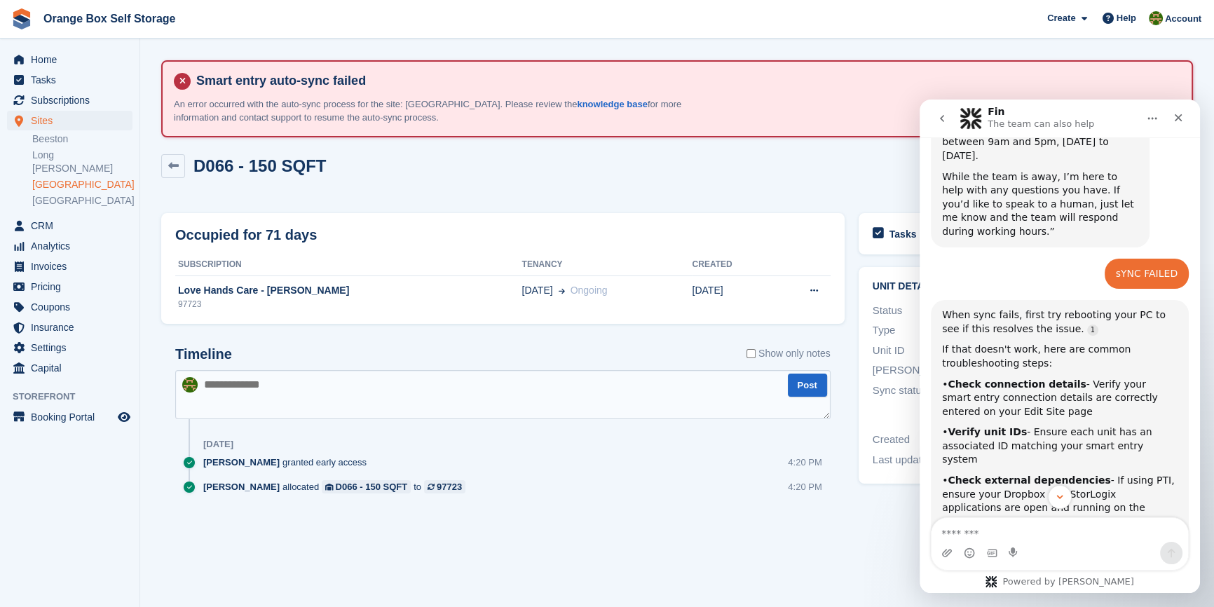
scroll to position [191, 0]
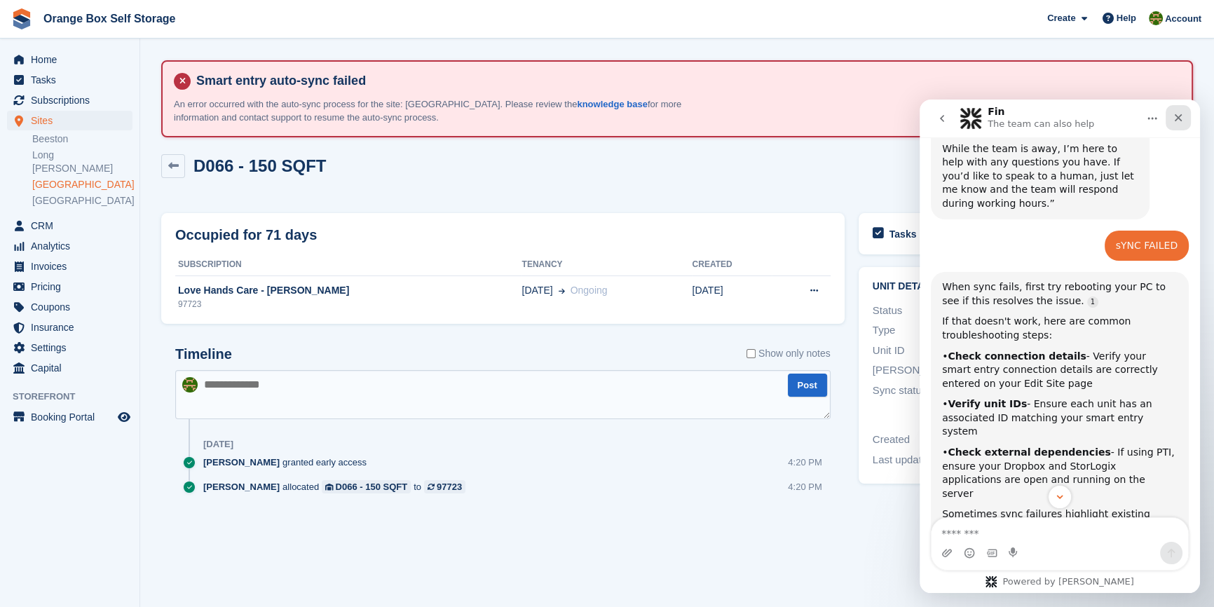
click at [1178, 126] on div "Close" at bounding box center [1177, 117] width 25 height 25
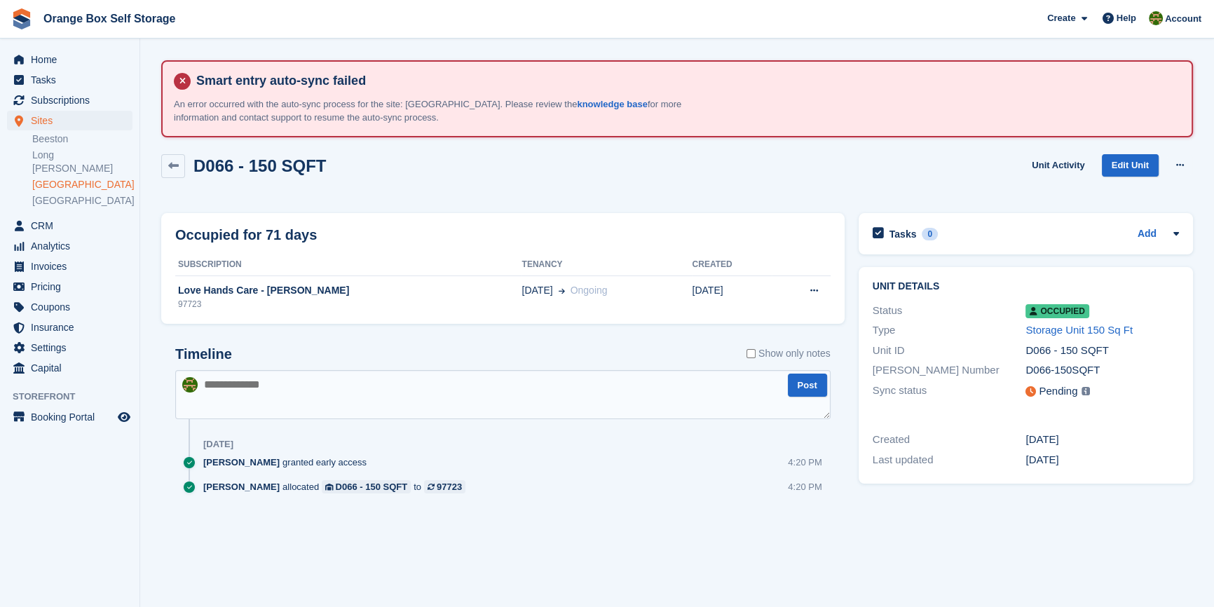
click at [1136, 499] on div "Tasks 0 Add No tasks related to D066 - 150 SQFT Unit details Status Occupied Ty…" at bounding box center [1025, 374] width 348 height 336
click at [1133, 21] on span "Help" at bounding box center [1126, 18] width 20 height 14
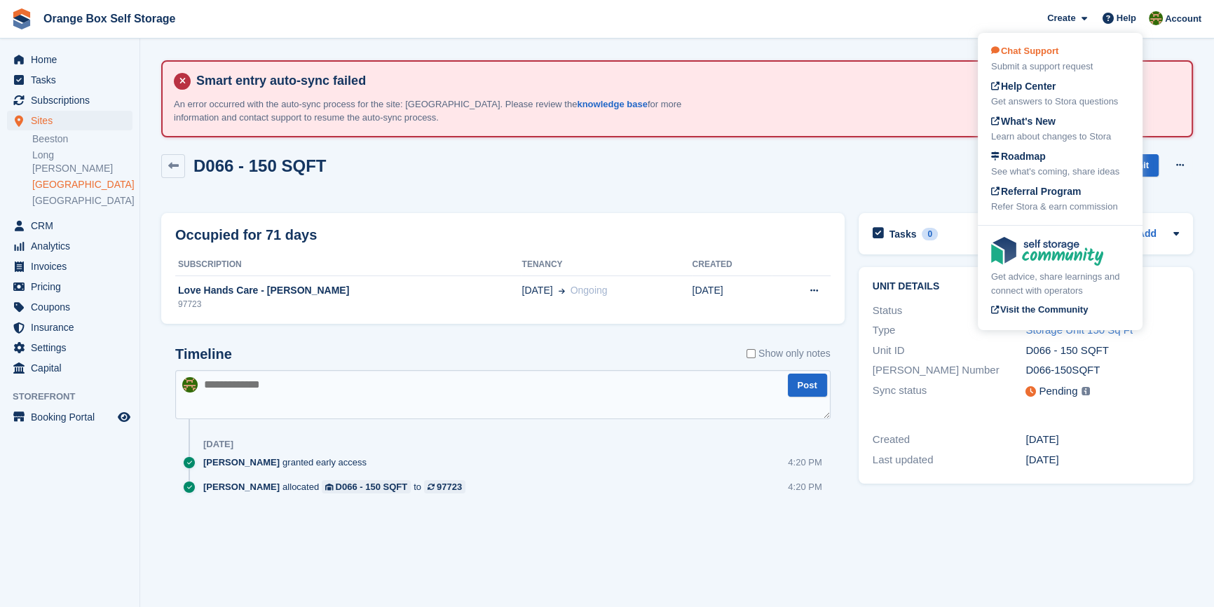
click at [1064, 57] on div "Chat Support Submit a support request" at bounding box center [1060, 58] width 138 height 29
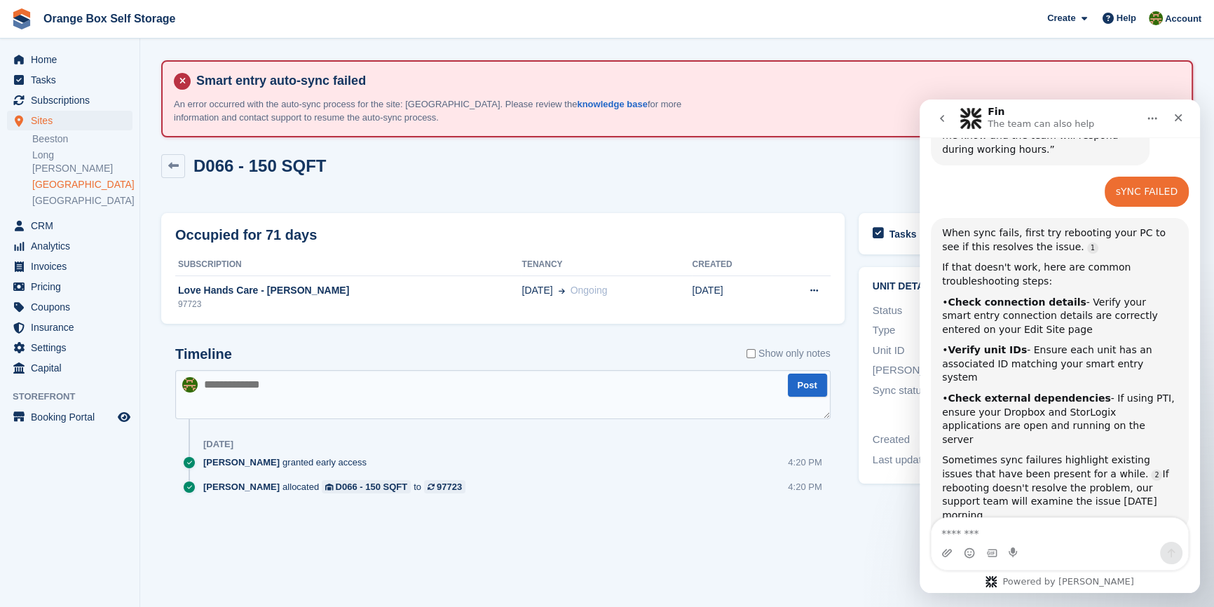
scroll to position [252, 0]
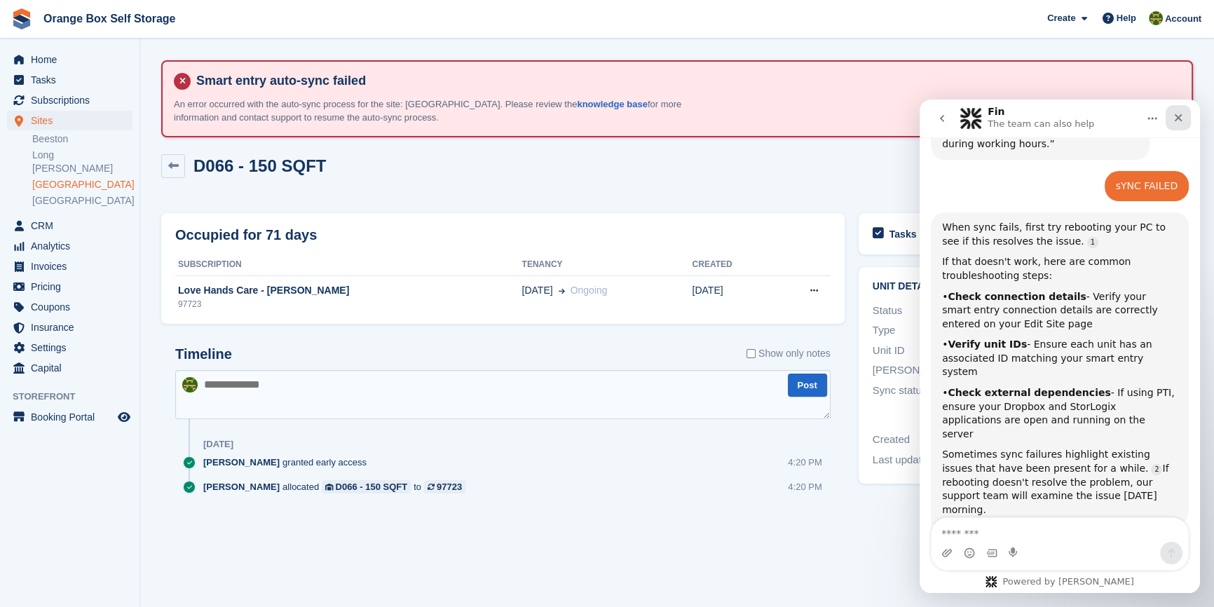
click at [1174, 124] on div "Close" at bounding box center [1177, 117] width 25 height 25
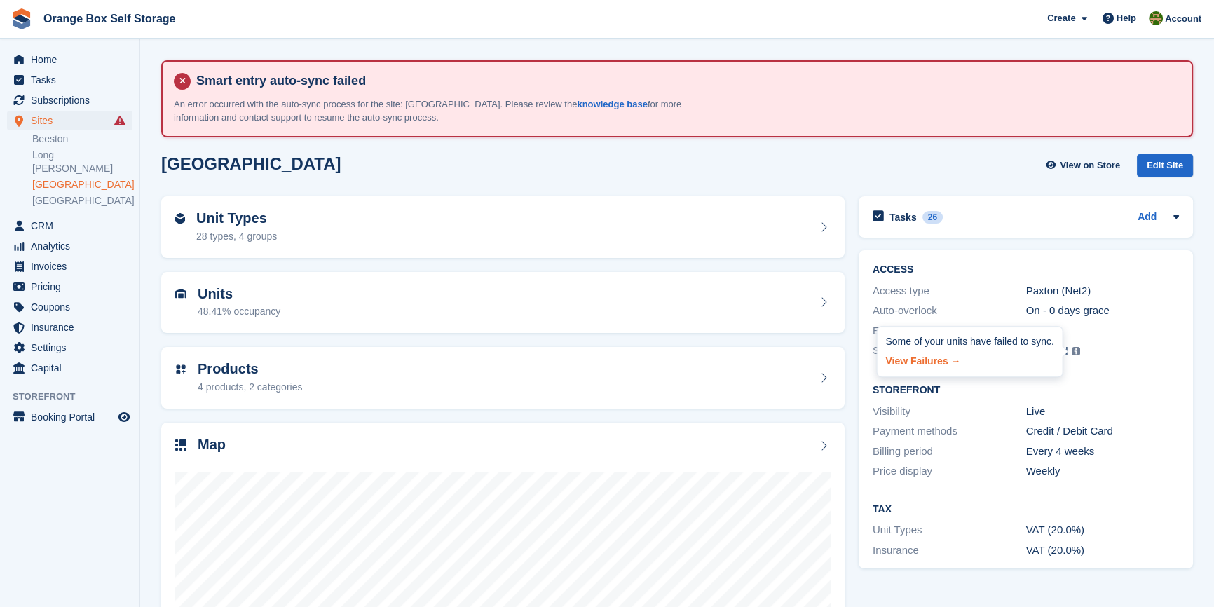
click at [912, 360] on link "View Failures →" at bounding box center [969, 359] width 168 height 20
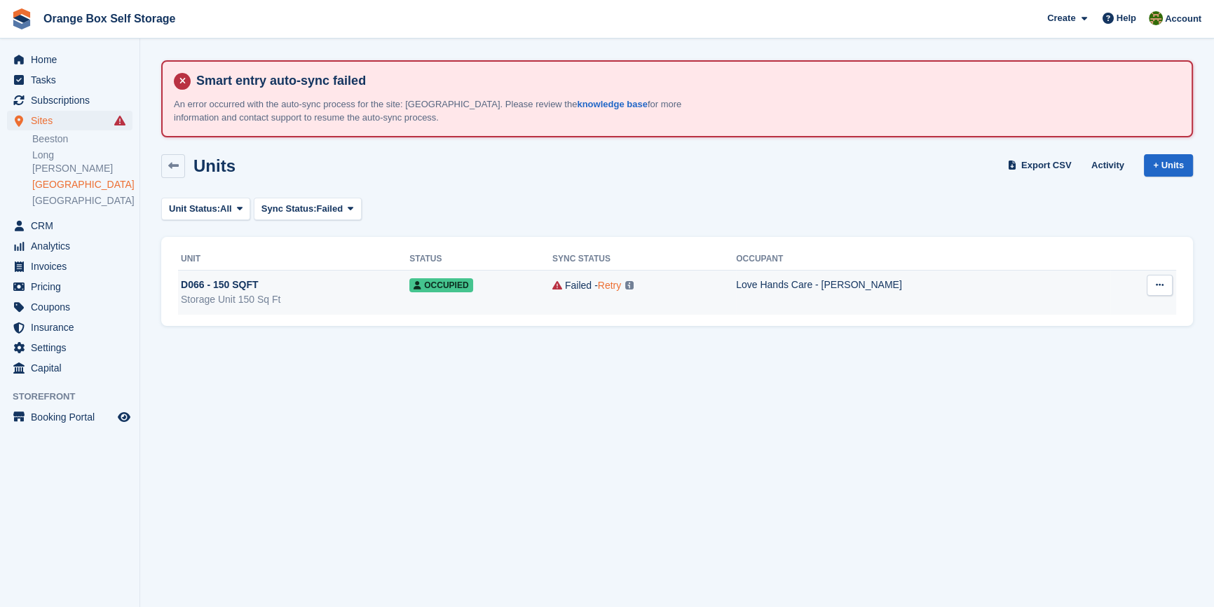
click at [621, 289] on link "Retry" at bounding box center [609, 285] width 23 height 11
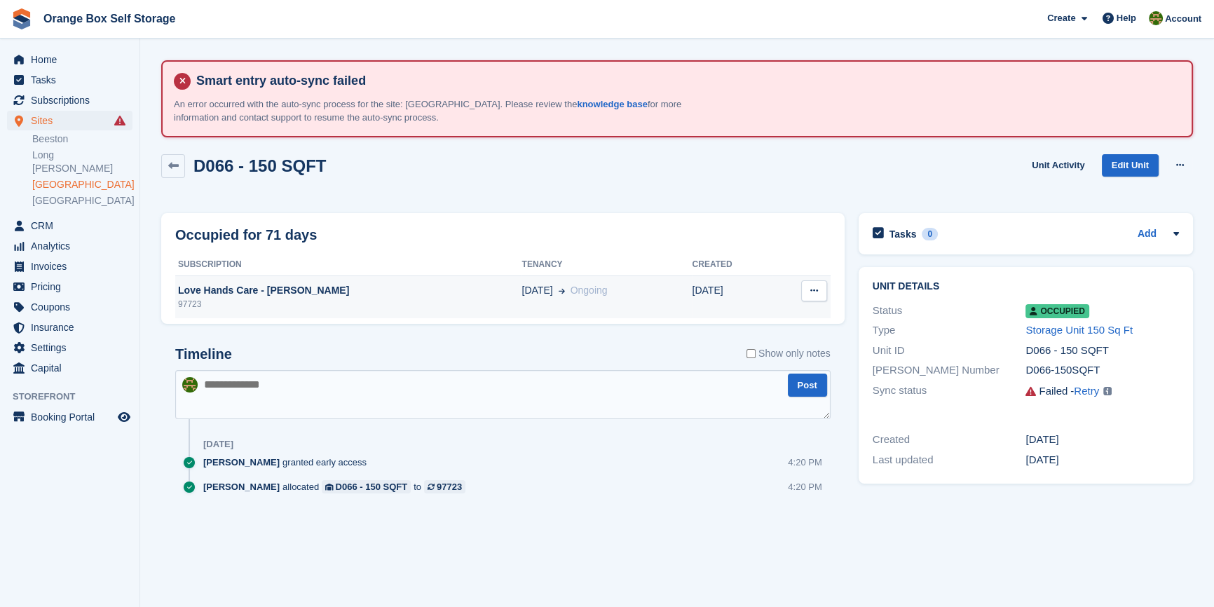
click at [811, 291] on icon at bounding box center [814, 290] width 8 height 9
click at [294, 296] on div "Love Hands Care - [PERSON_NAME]" at bounding box center [348, 290] width 346 height 15
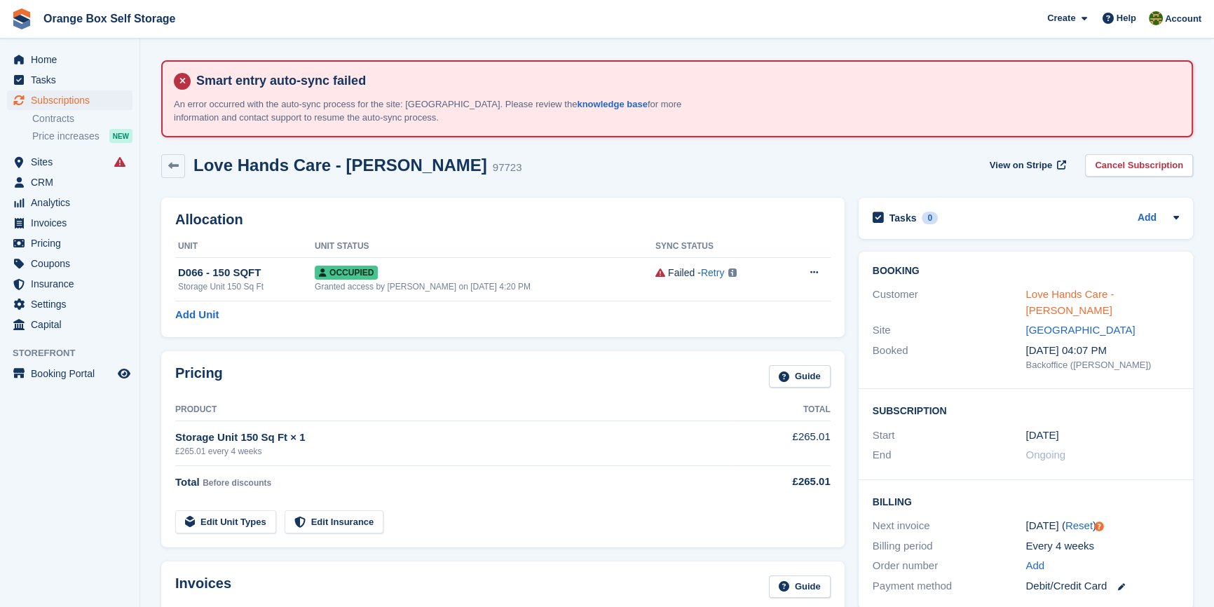
click at [1081, 297] on link "Love Hands Care - [PERSON_NAME]" at bounding box center [1069, 302] width 88 height 28
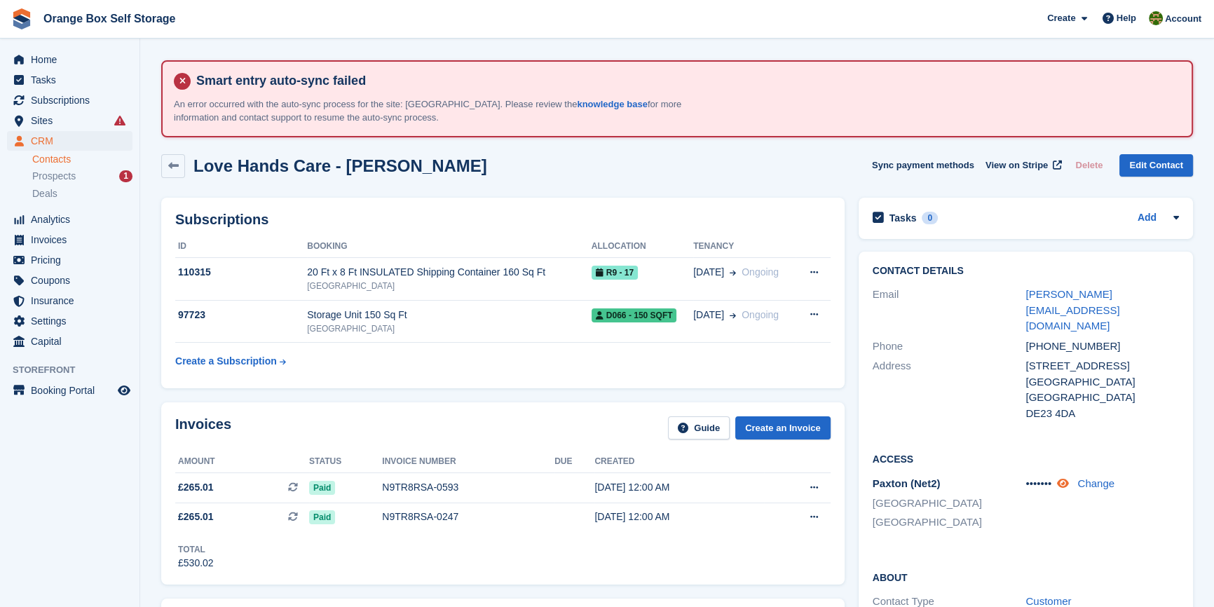
click at [1063, 478] on icon at bounding box center [1063, 483] width 12 height 11
drag, startPoint x: 1069, startPoint y: 456, endPoint x: 1025, endPoint y: 455, distance: 44.2
click at [1025, 477] on span "73237783" at bounding box center [1048, 483] width 47 height 12
copy span "73237783"
click at [1117, 477] on link "Change" at bounding box center [1118, 483] width 37 height 12
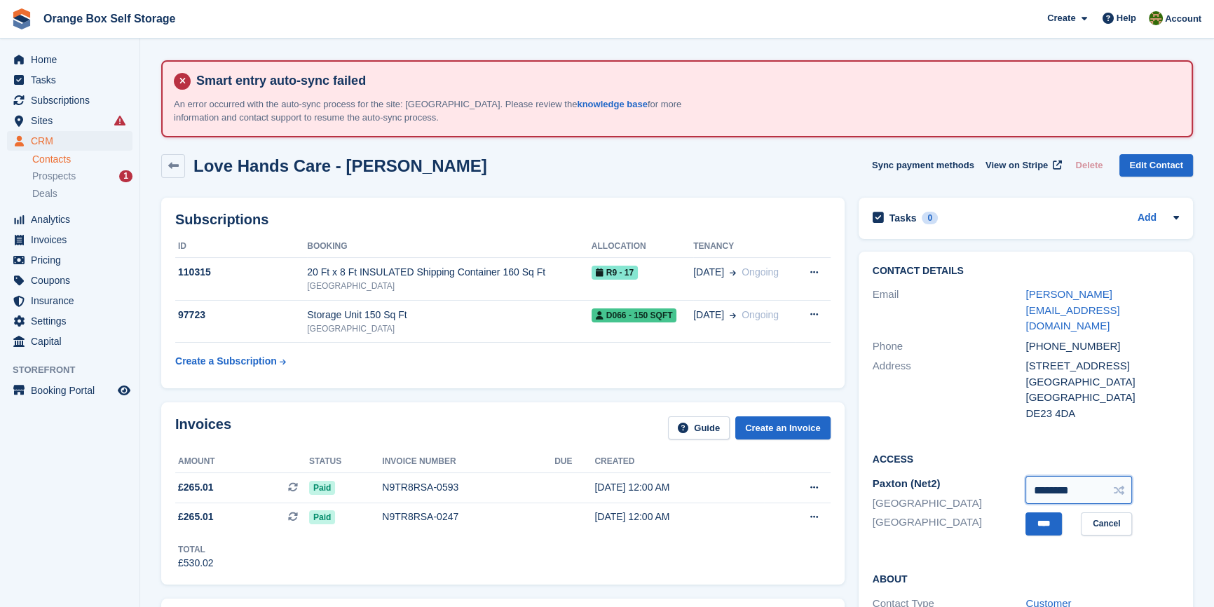
drag, startPoint x: 1110, startPoint y: 451, endPoint x: 1001, endPoint y: 446, distance: 109.4
click at [1001, 474] on div "Paxton (Net2) Derby Furnace Road ******** **** Cancel" at bounding box center [1025, 506] width 306 height 64
type input "********"
click at [1025, 512] on input "****" at bounding box center [1043, 523] width 36 height 23
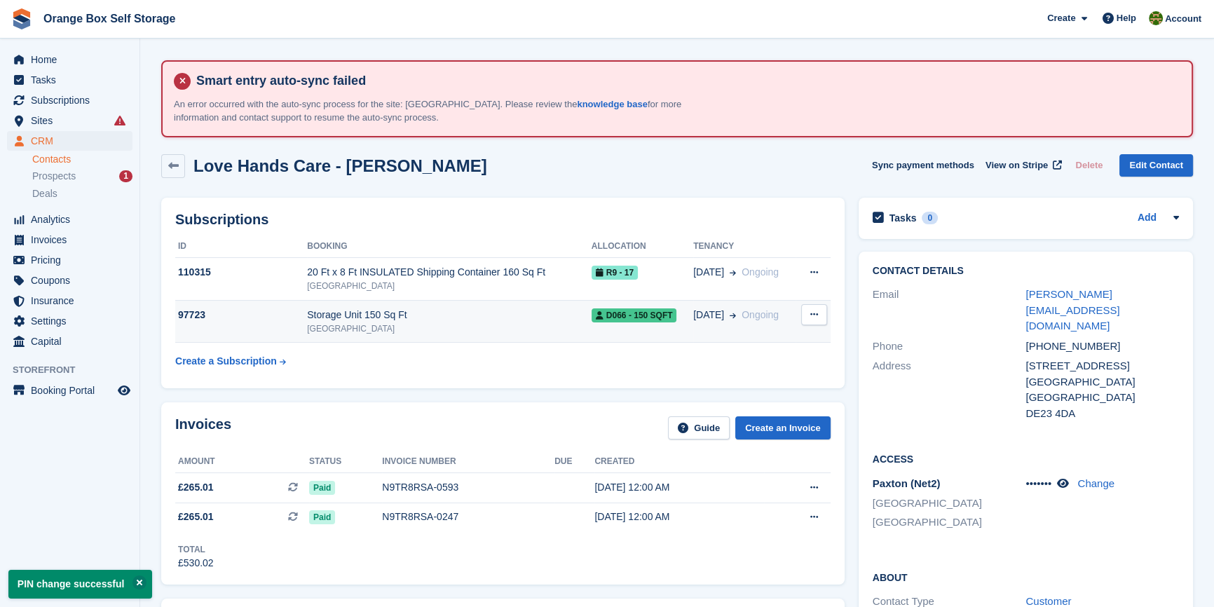
click at [478, 309] on div "Storage Unit 150 Sq Ft" at bounding box center [449, 315] width 285 height 15
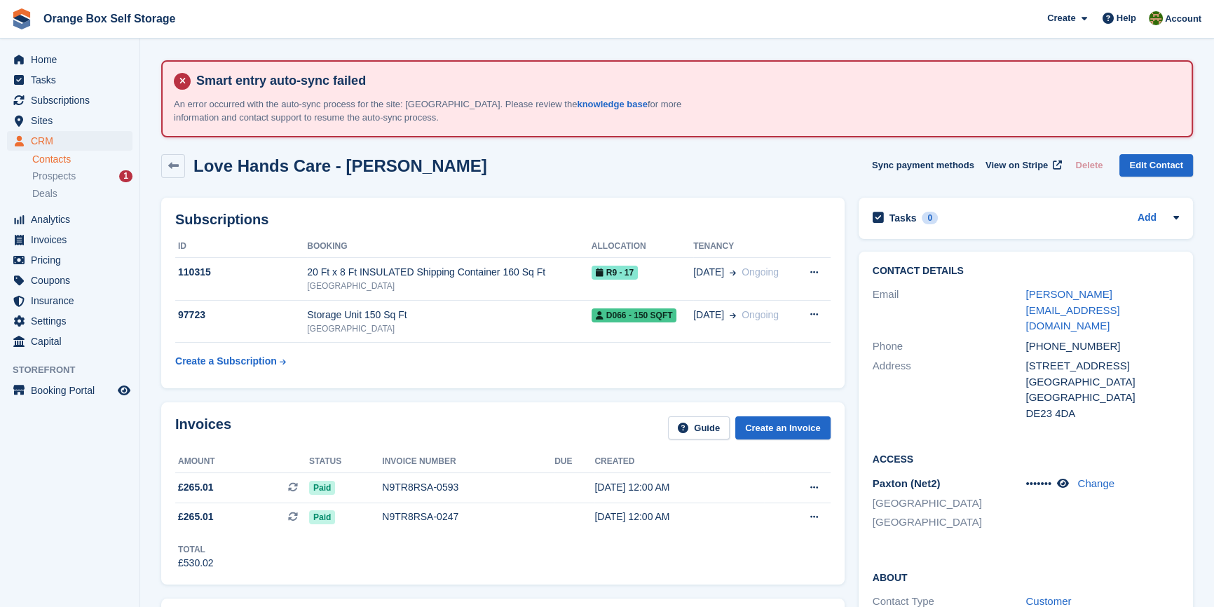
click at [465, 287] on div "[GEOGRAPHIC_DATA]" at bounding box center [449, 286] width 285 height 13
click at [450, 329] on div "[GEOGRAPHIC_DATA]" at bounding box center [449, 328] width 285 height 13
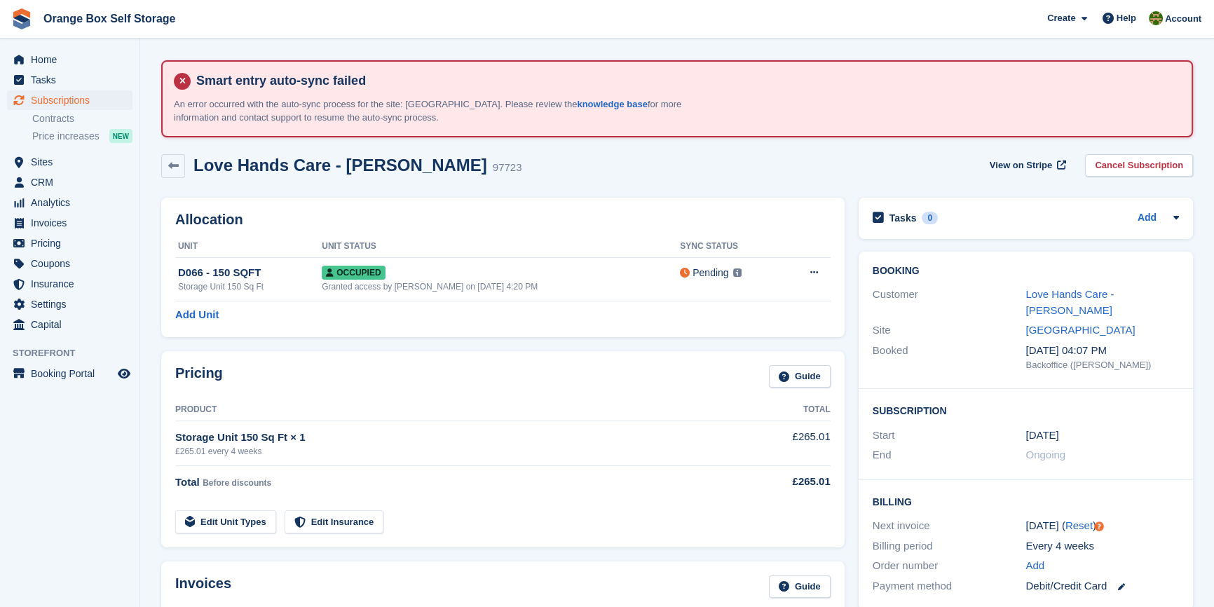
click at [448, 323] on div "Allocation Unit Unit Status Sync Status D066 - 150 SQFT Storage Unit 150 Sq Ft …" at bounding box center [502, 267] width 683 height 139
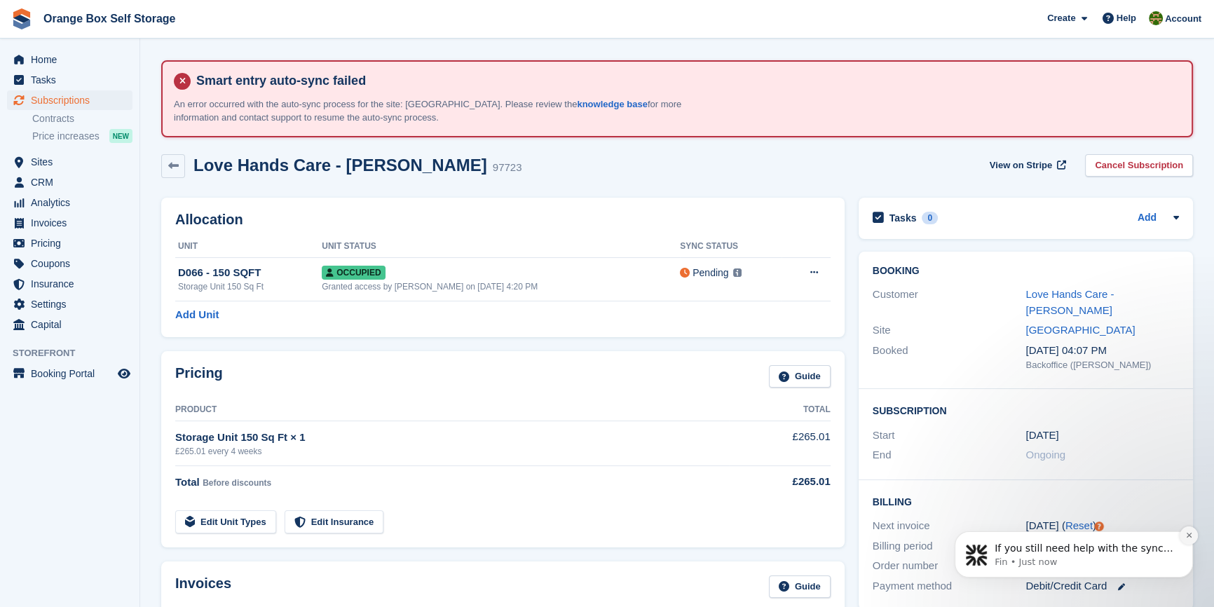
click at [1193, 533] on button "Dismiss notification" at bounding box center [1188, 535] width 18 height 18
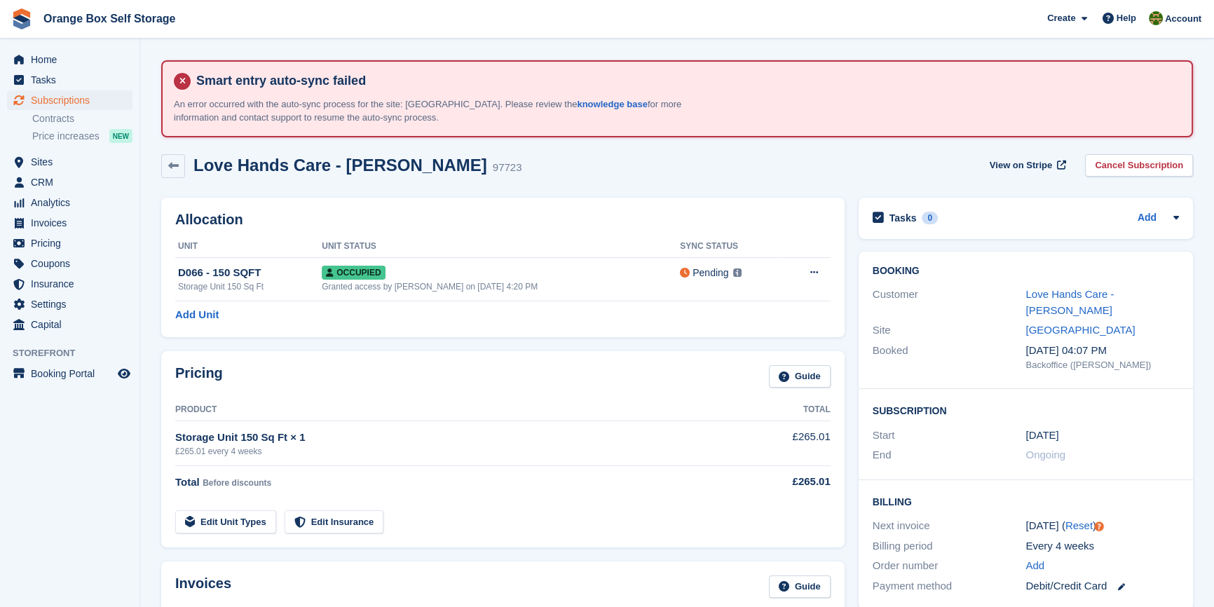
click at [596, 341] on div "Allocation Unit Unit Status Sync Status D066 - 150 SQFT Storage Unit 150 Sq Ft …" at bounding box center [502, 267] width 697 height 153
click at [1043, 296] on link "Love Hands Care - [PERSON_NAME]" at bounding box center [1069, 302] width 88 height 28
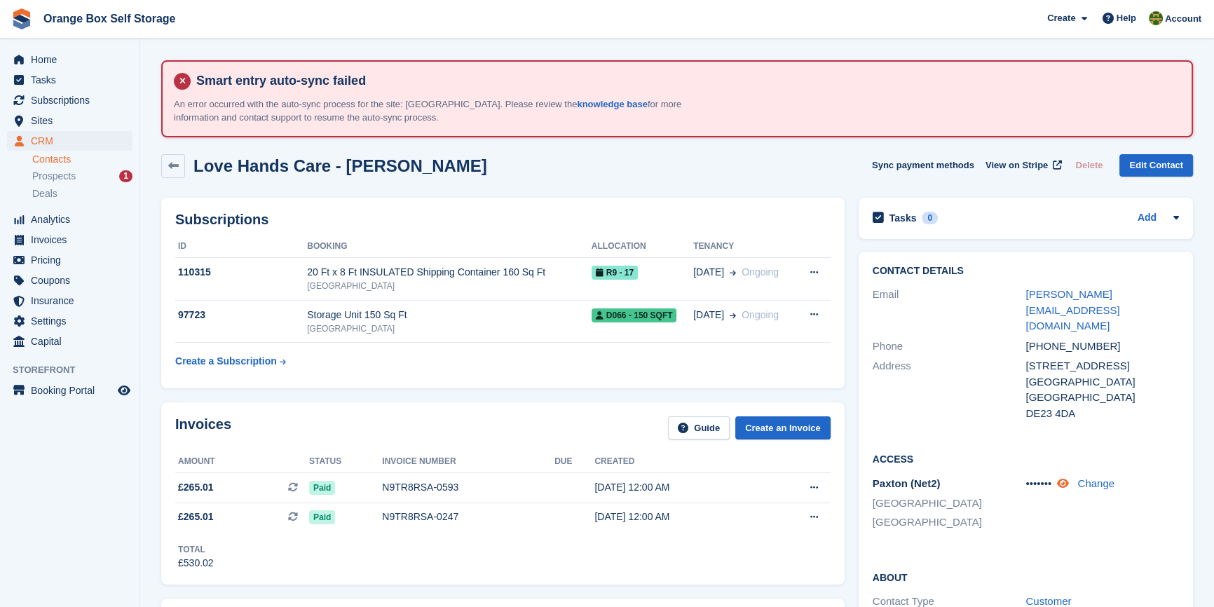
click at [1065, 478] on icon at bounding box center [1063, 483] width 12 height 11
click at [1121, 477] on link "Change" at bounding box center [1118, 483] width 37 height 12
click at [1085, 476] on input "********" at bounding box center [1078, 490] width 107 height 28
drag, startPoint x: 1089, startPoint y: 457, endPoint x: 964, endPoint y: 453, distance: 124.8
click at [975, 474] on div "Paxton (Net2) Derby Furnace Road ******** **** Cancel" at bounding box center [1025, 506] width 306 height 64
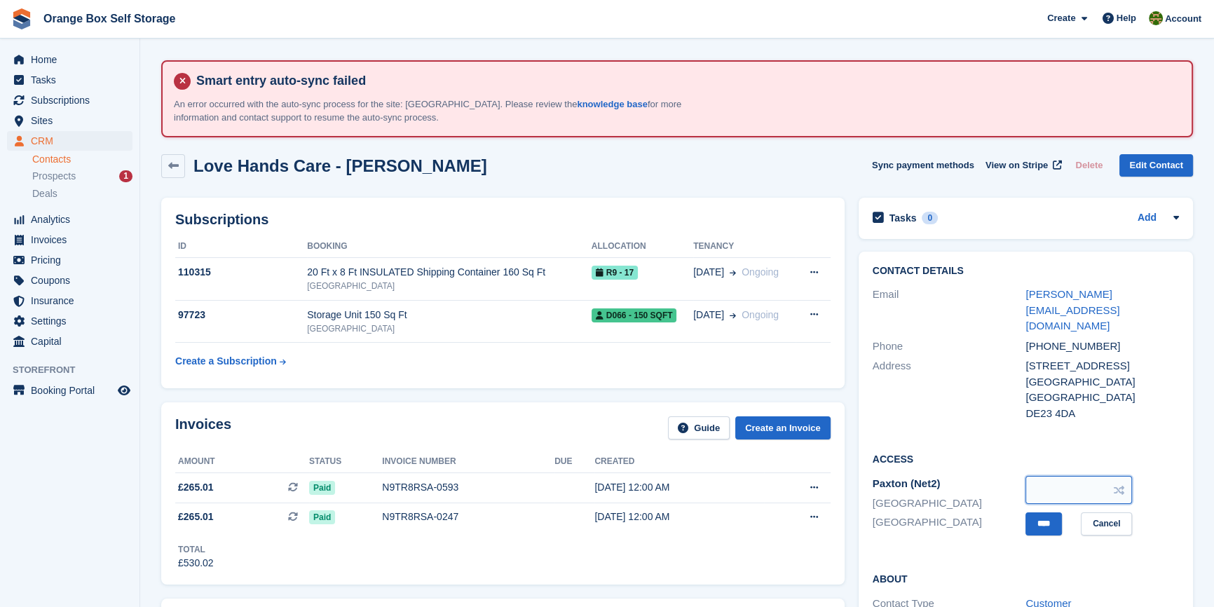
paste input "********"
type input "********"
click at [1037, 512] on input "****" at bounding box center [1043, 523] width 36 height 23
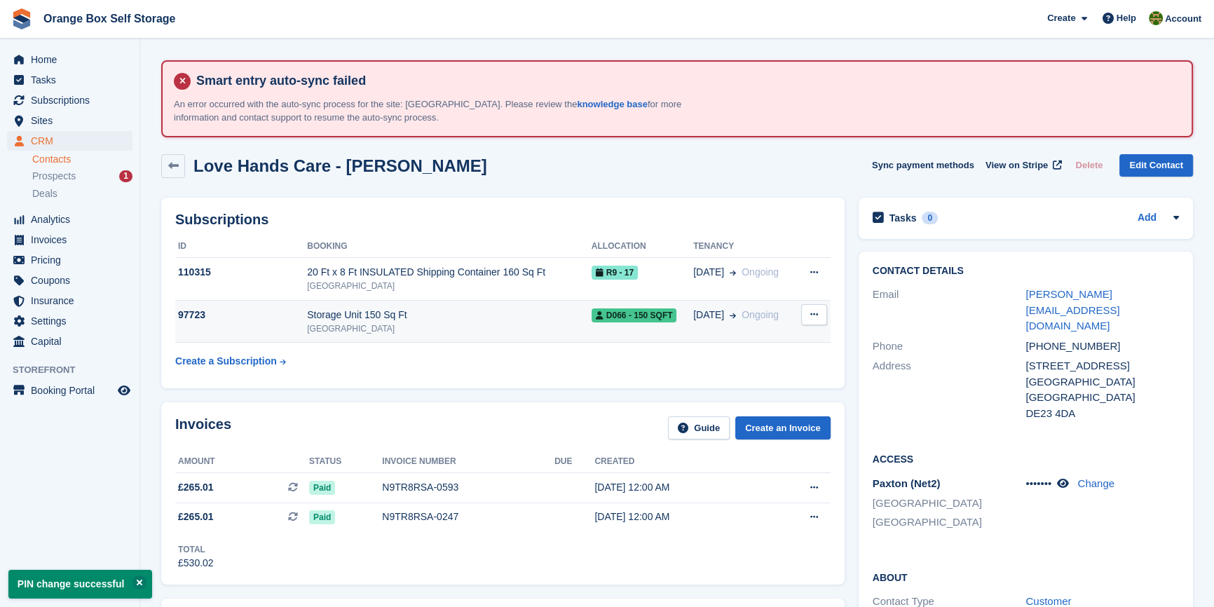
click at [390, 315] on div "Storage Unit 150 Sq Ft" at bounding box center [449, 315] width 285 height 15
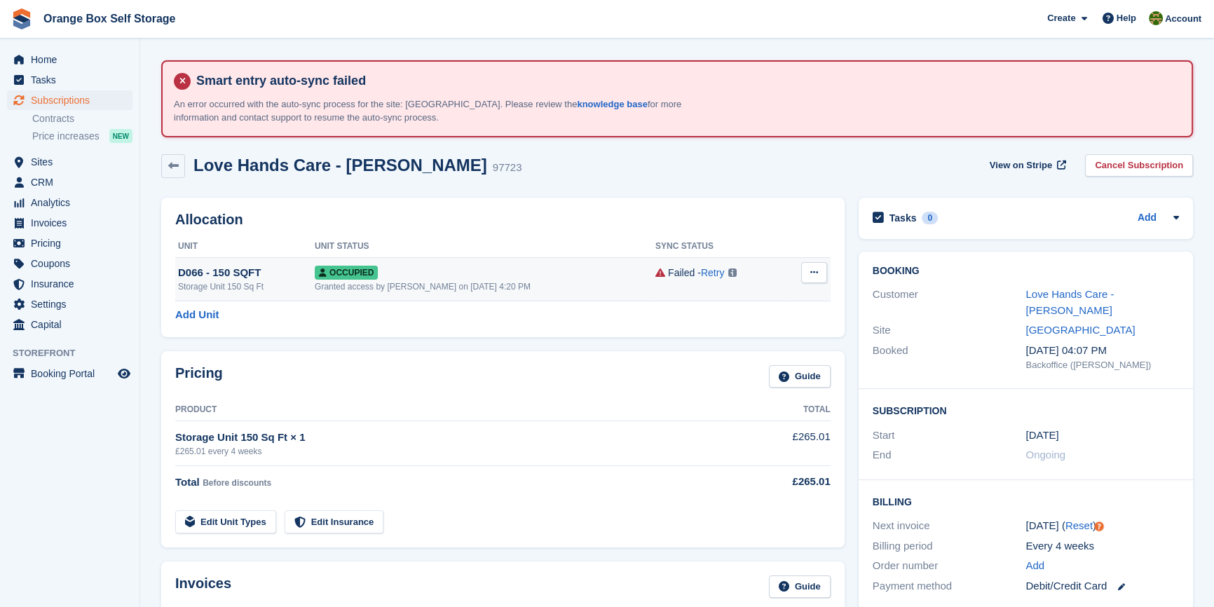
click at [728, 272] on img at bounding box center [732, 272] width 8 height 8
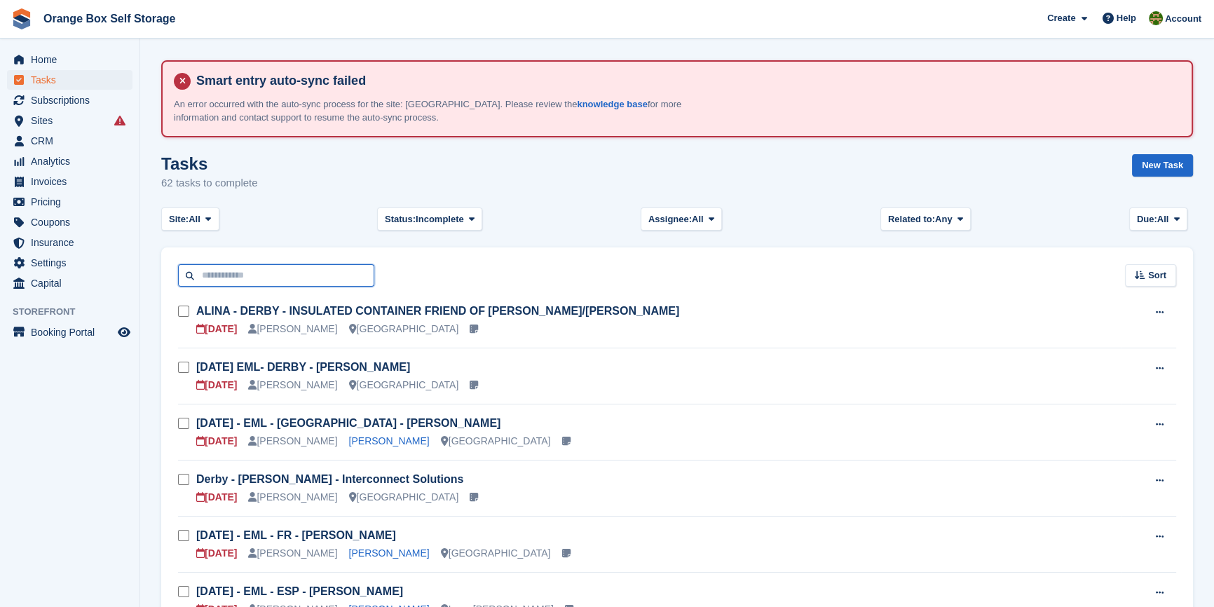
click at [249, 268] on input "text" at bounding box center [276, 275] width 196 height 23
type input "****"
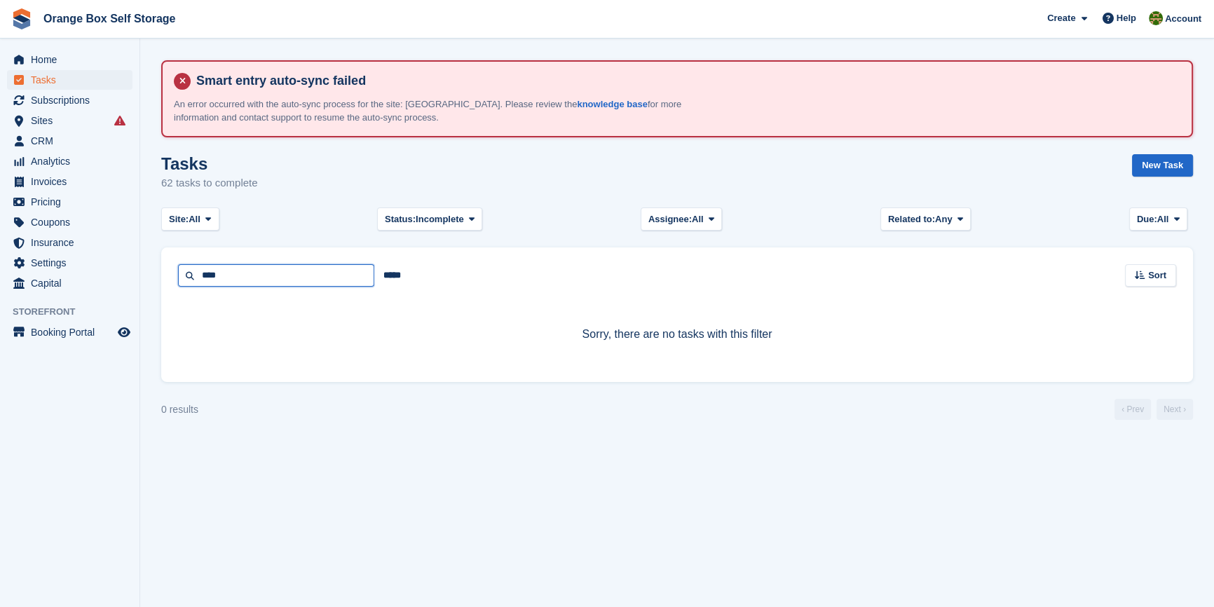
click at [246, 266] on input "****" at bounding box center [276, 275] width 196 height 23
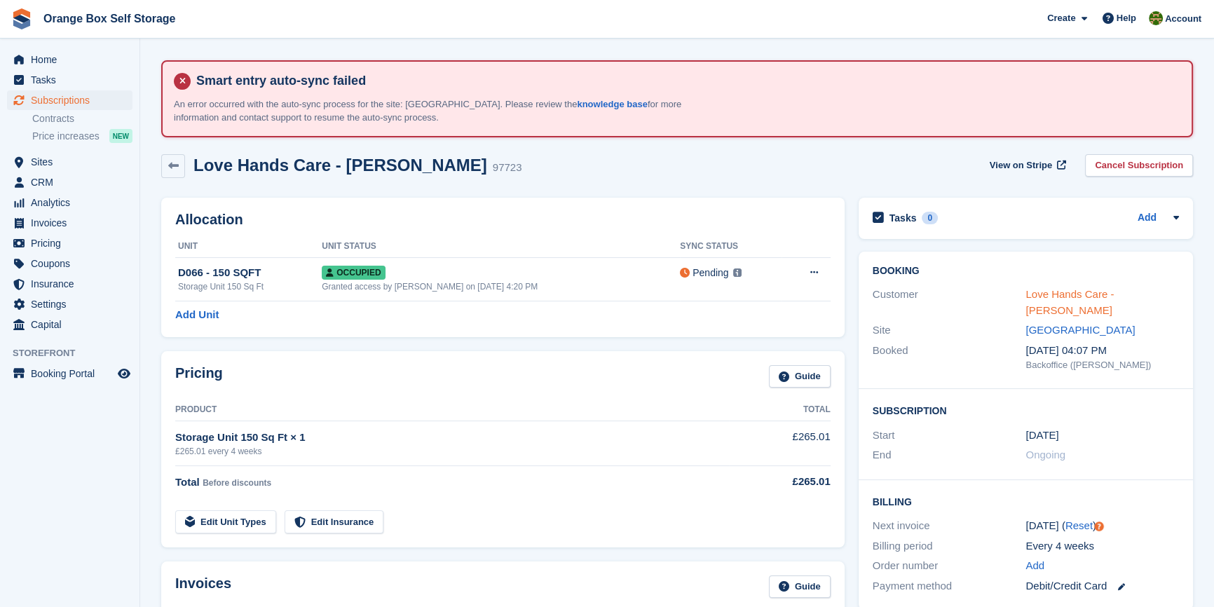
click at [1043, 292] on link "Love Hands Care - Eunice Mwale" at bounding box center [1069, 302] width 88 height 28
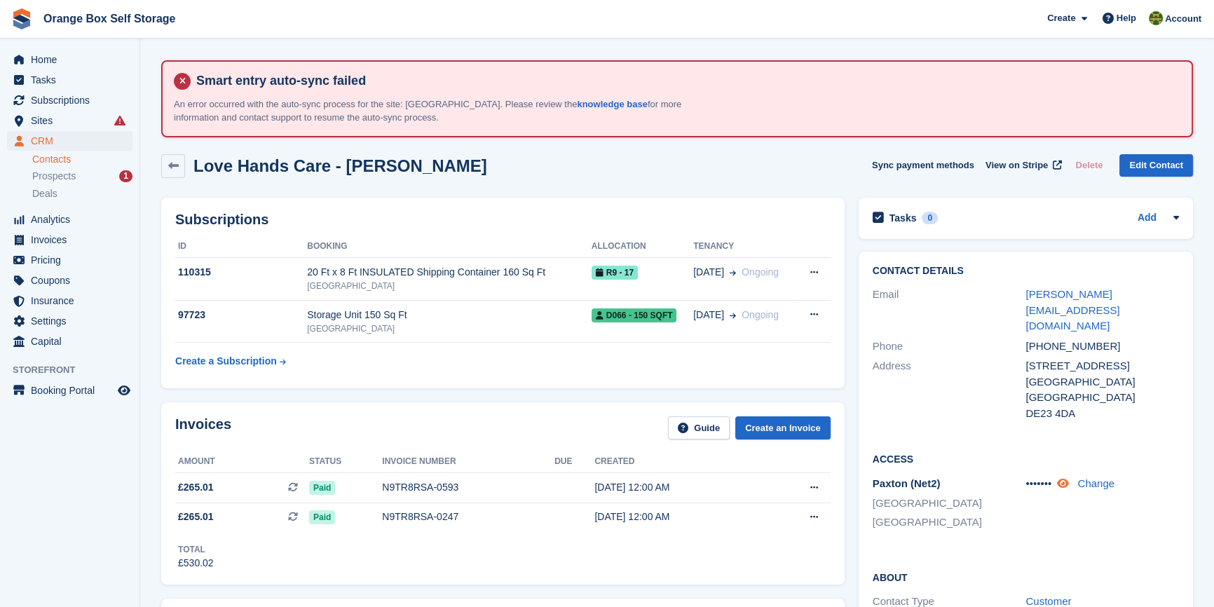
click at [1067, 478] on icon at bounding box center [1063, 483] width 12 height 11
click at [1078, 478] on icon at bounding box center [1084, 483] width 13 height 11
click at [1065, 478] on icon at bounding box center [1063, 483] width 12 height 11
click at [1065, 477] on span "73237783" at bounding box center [1048, 483] width 47 height 12
drag, startPoint x: 1069, startPoint y: 452, endPoint x: 1011, endPoint y: 449, distance: 57.5
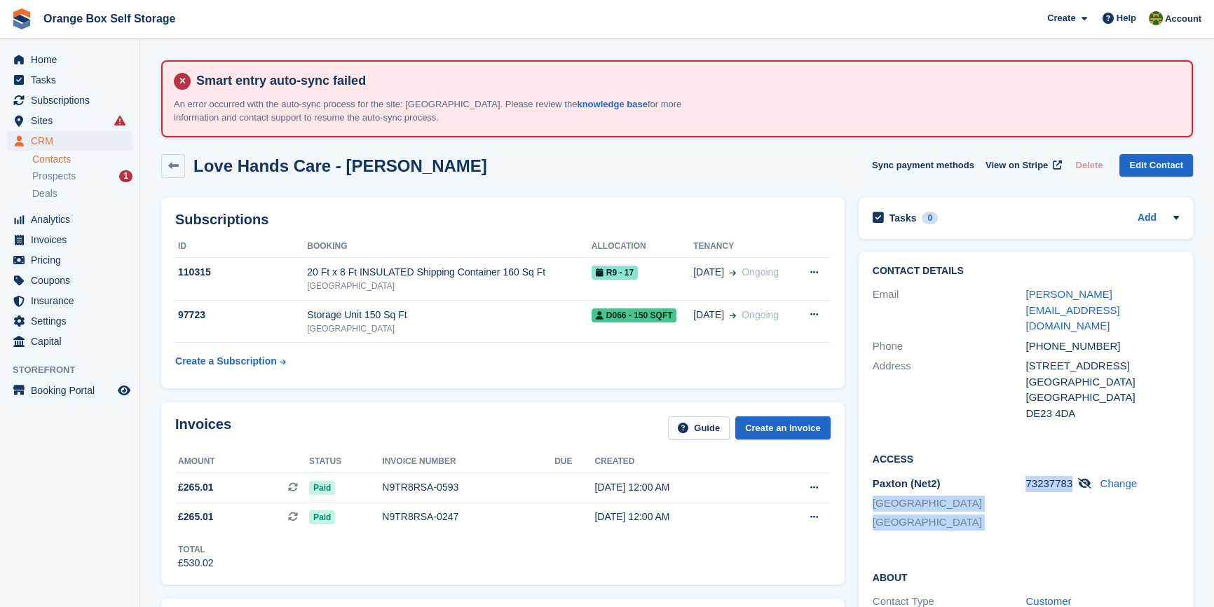
click at [1011, 474] on div "Paxton (Net2) Derby Furnace Road 73237783 Change" at bounding box center [1025, 505] width 306 height 62
click at [1032, 477] on span "73237783" at bounding box center [1048, 483] width 47 height 12
drag, startPoint x: 1022, startPoint y: 446, endPoint x: 1058, endPoint y: 449, distance: 36.5
click at [1058, 474] on div "Paxton (Net2) Derby Furnace Road 73237783 Change" at bounding box center [1025, 505] width 306 height 62
click at [1058, 477] on span "73237783" at bounding box center [1048, 483] width 47 height 12
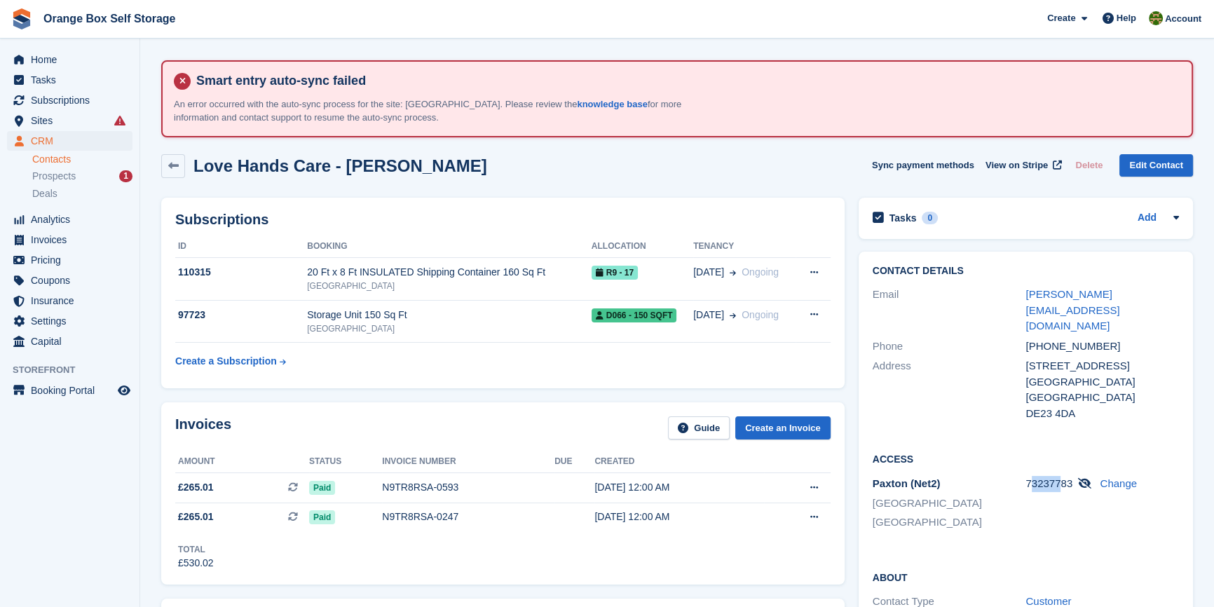
drag, startPoint x: 1028, startPoint y: 451, endPoint x: 1057, endPoint y: 453, distance: 29.5
click at [1057, 477] on span "73237783" at bounding box center [1048, 483] width 47 height 12
click at [1041, 477] on span "73237783" at bounding box center [1048, 483] width 47 height 12
drag, startPoint x: 1026, startPoint y: 451, endPoint x: 1069, endPoint y: 453, distance: 43.5
click at [1069, 477] on span "73237783" at bounding box center [1048, 483] width 47 height 12
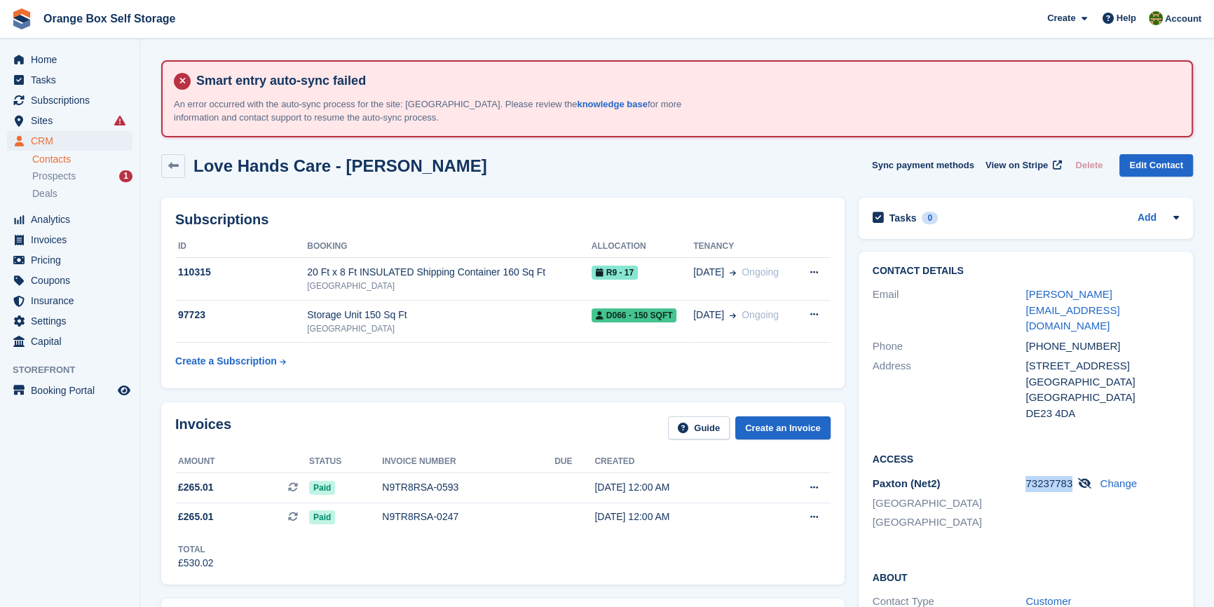
copy span "73237783"
click at [1123, 477] on link "Change" at bounding box center [1118, 483] width 37 height 12
drag, startPoint x: 1081, startPoint y: 457, endPoint x: 1008, endPoint y: 448, distance: 73.4
click at [1016, 474] on div "Paxton (Net2) Derby Furnace Road ******** **** Cancel" at bounding box center [1025, 506] width 306 height 64
drag, startPoint x: 1094, startPoint y: 459, endPoint x: 1025, endPoint y: 454, distance: 69.5
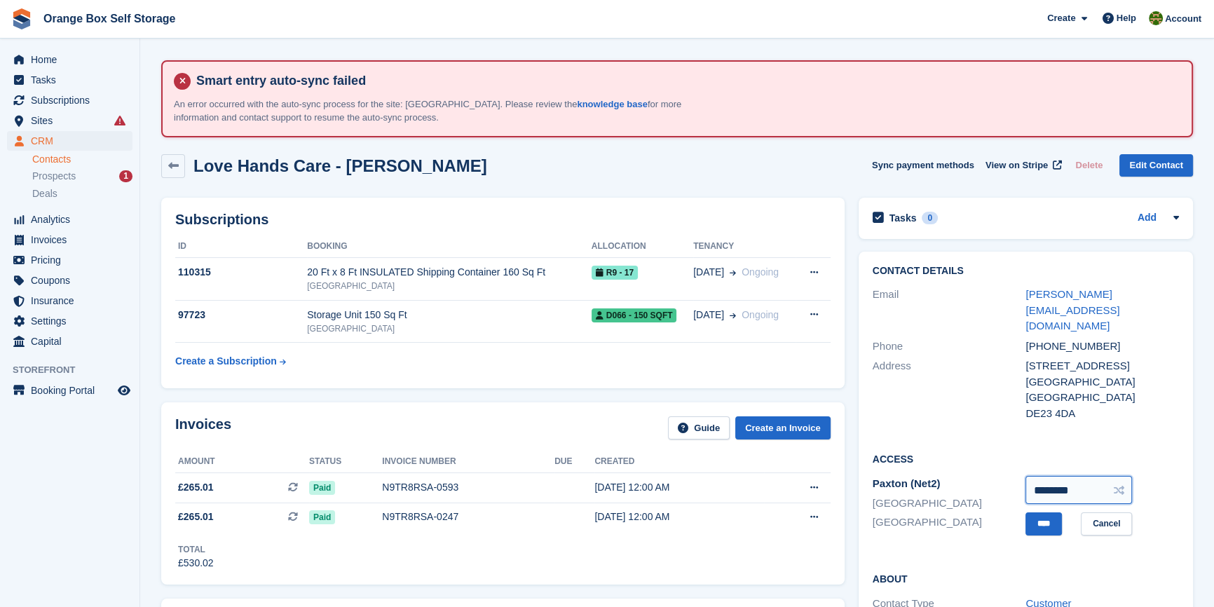
click at [1025, 476] on input "********" at bounding box center [1078, 490] width 107 height 28
type input "********"
click at [1054, 512] on input "****" at bounding box center [1043, 523] width 36 height 23
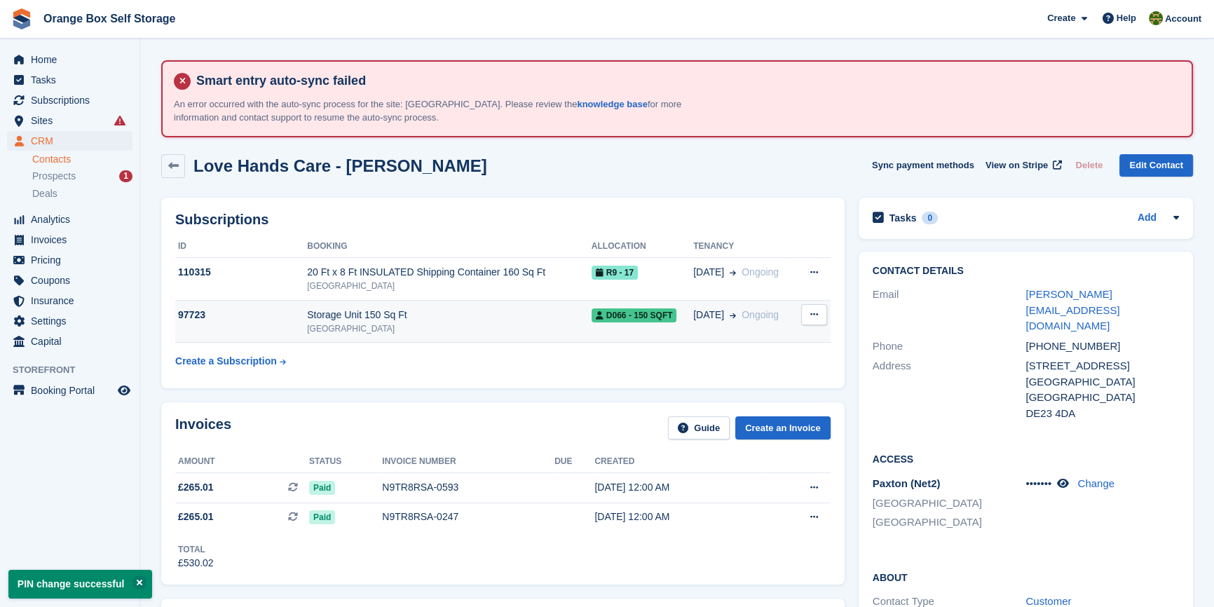
click at [469, 320] on div "Storage Unit 150 Sq Ft" at bounding box center [449, 315] width 285 height 15
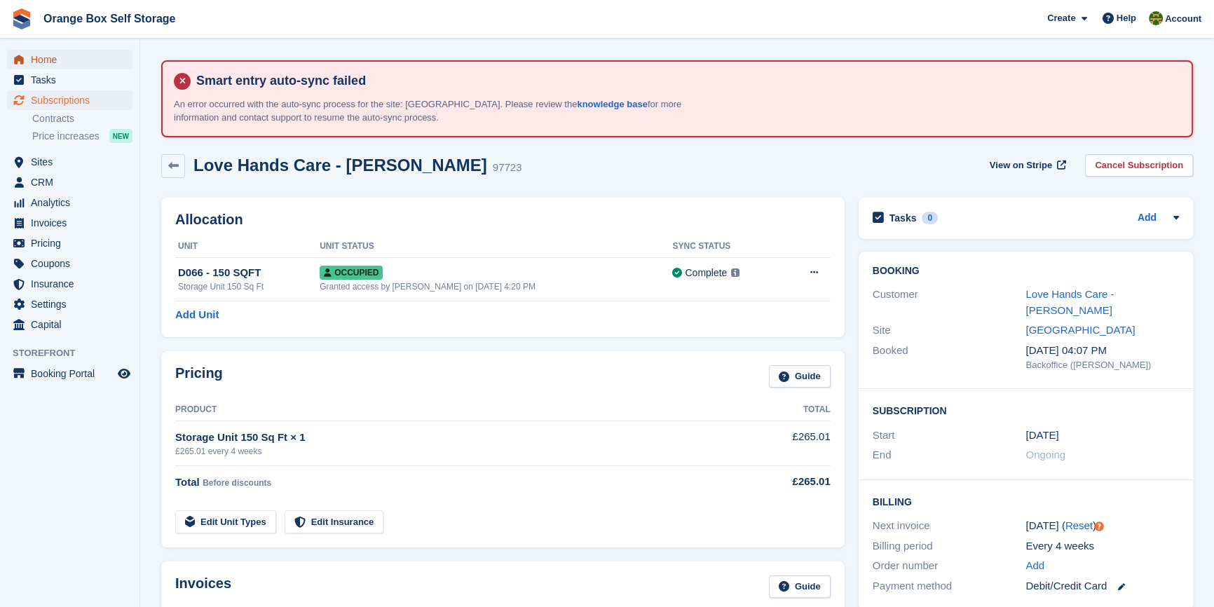
click at [49, 62] on span "Home" at bounding box center [73, 60] width 84 height 20
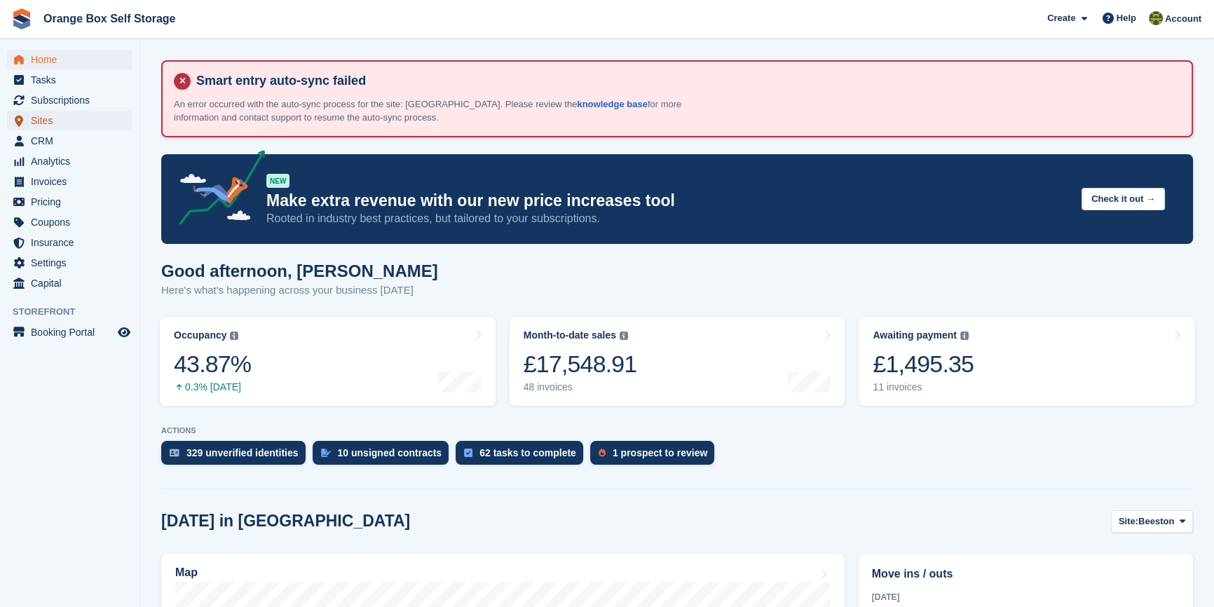
click at [52, 117] on span "Sites" at bounding box center [73, 121] width 84 height 20
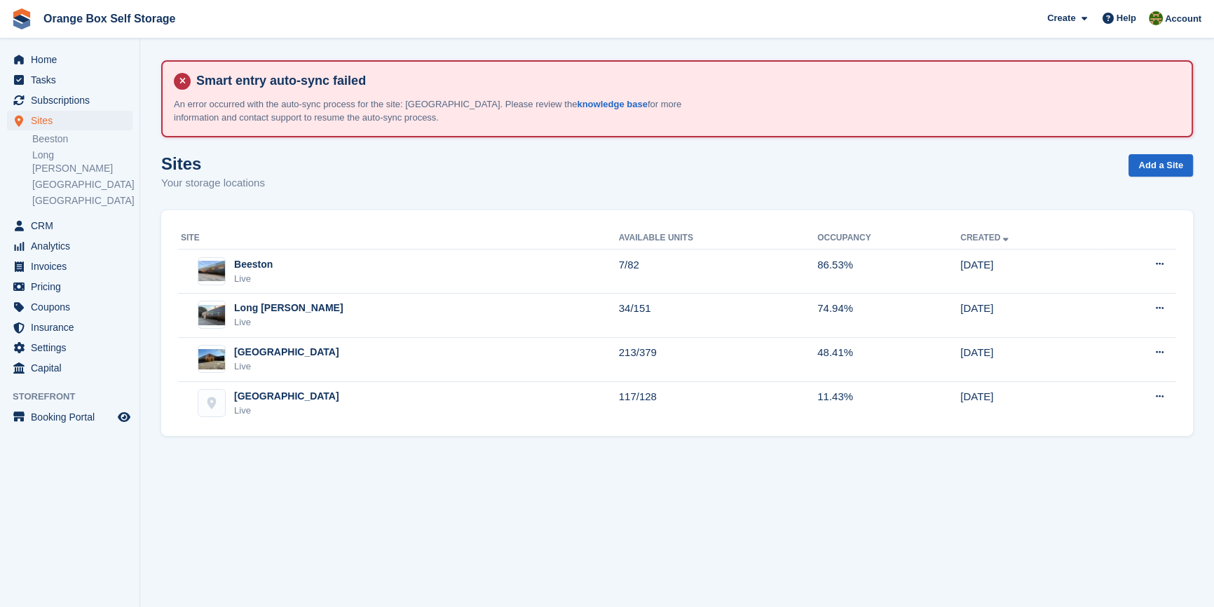
click at [710, 509] on section "Smart entry auto-sync failed An error occurred with the auto-sync process for t…" at bounding box center [677, 303] width 1074 height 607
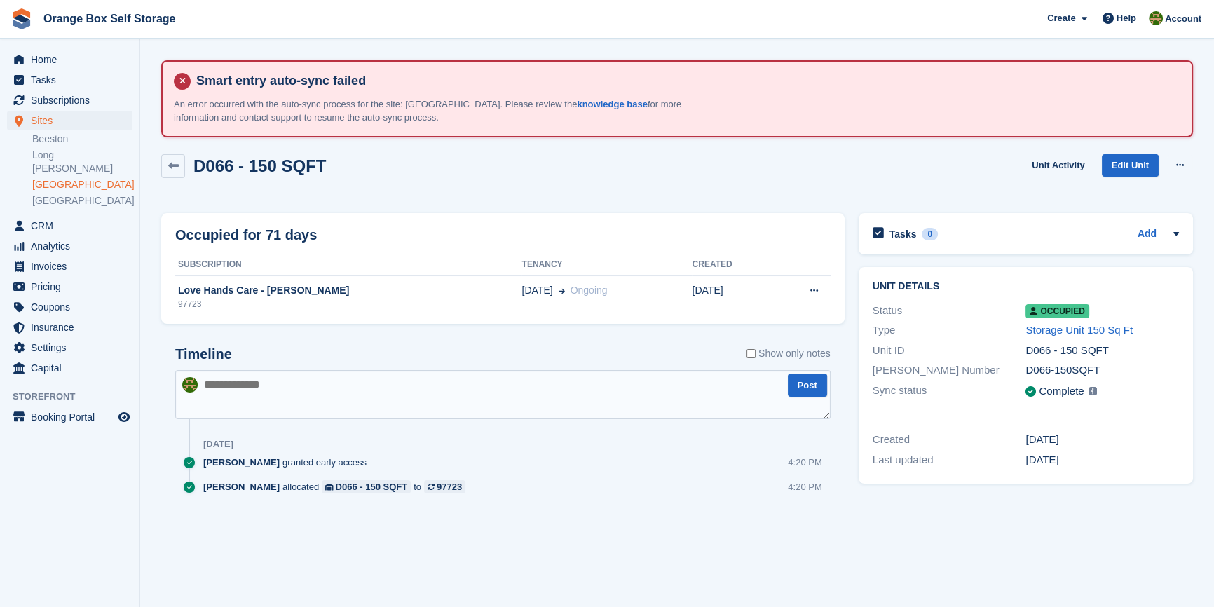
click at [131, 505] on aside "Home Tasks Subscriptions Subscriptions Subscriptions Contracts Price increases …" at bounding box center [69, 307] width 139 height 537
click at [62, 67] on span "Home" at bounding box center [73, 60] width 84 height 20
